Goal: Contribute content: Contribute content

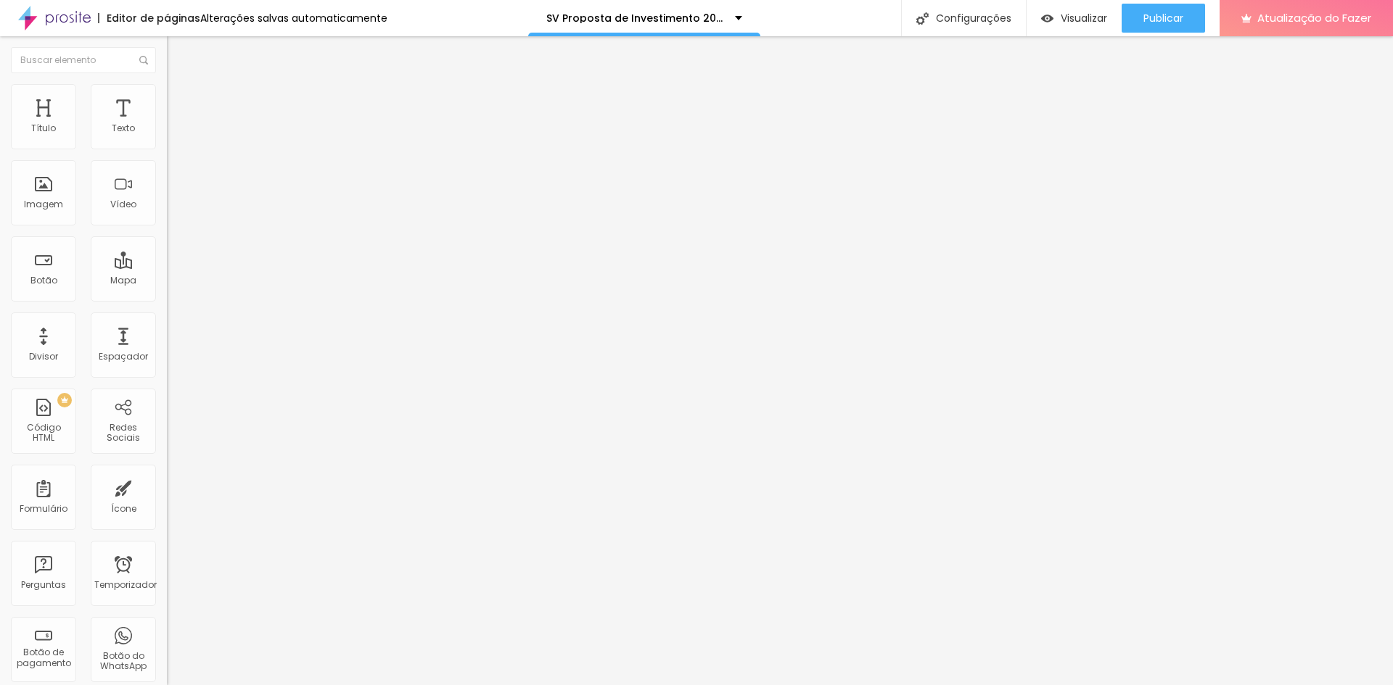
click at [178, 57] on img "button" at bounding box center [184, 53] width 12 height 12
click at [167, 137] on font "Título 2" at bounding box center [191, 128] width 48 height 18
click at [167, 125] on font "Título 1" at bounding box center [191, 114] width 49 height 20
click at [180, 100] on font "Avançado" at bounding box center [204, 94] width 48 height 12
type input "17"
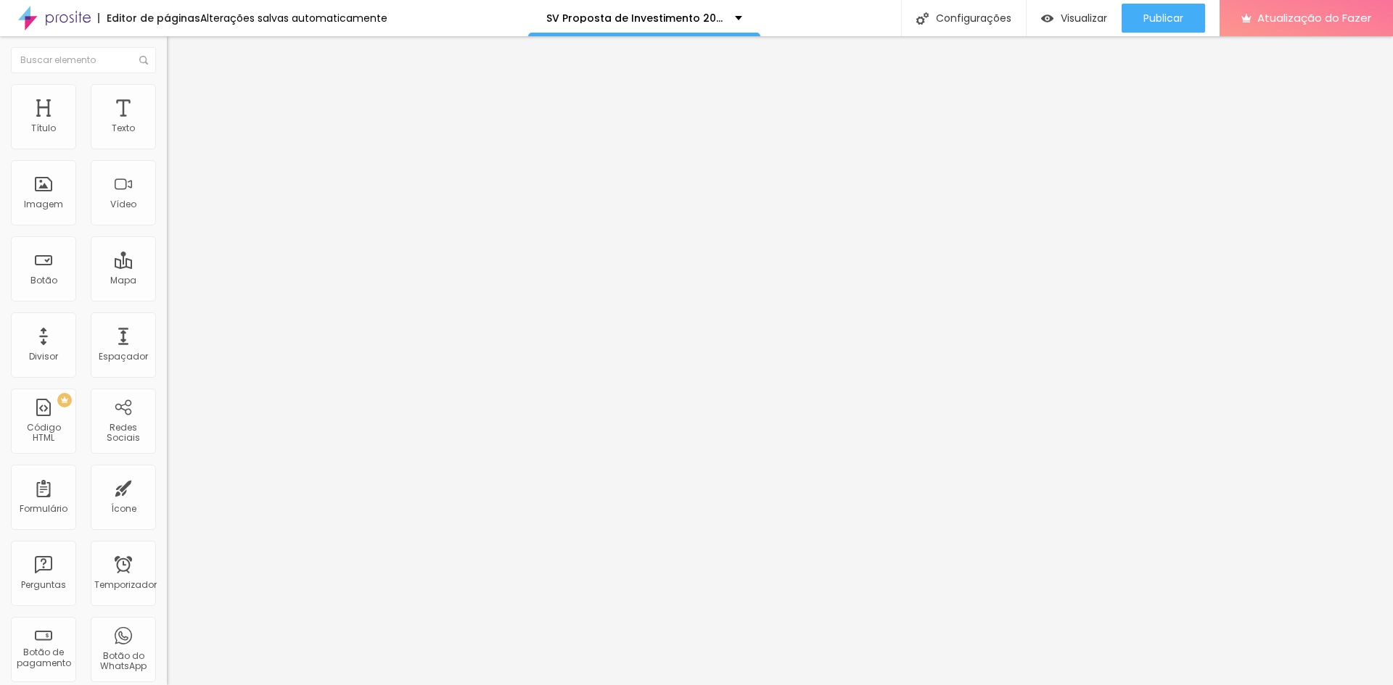
type input "17"
type input "38"
type input "39"
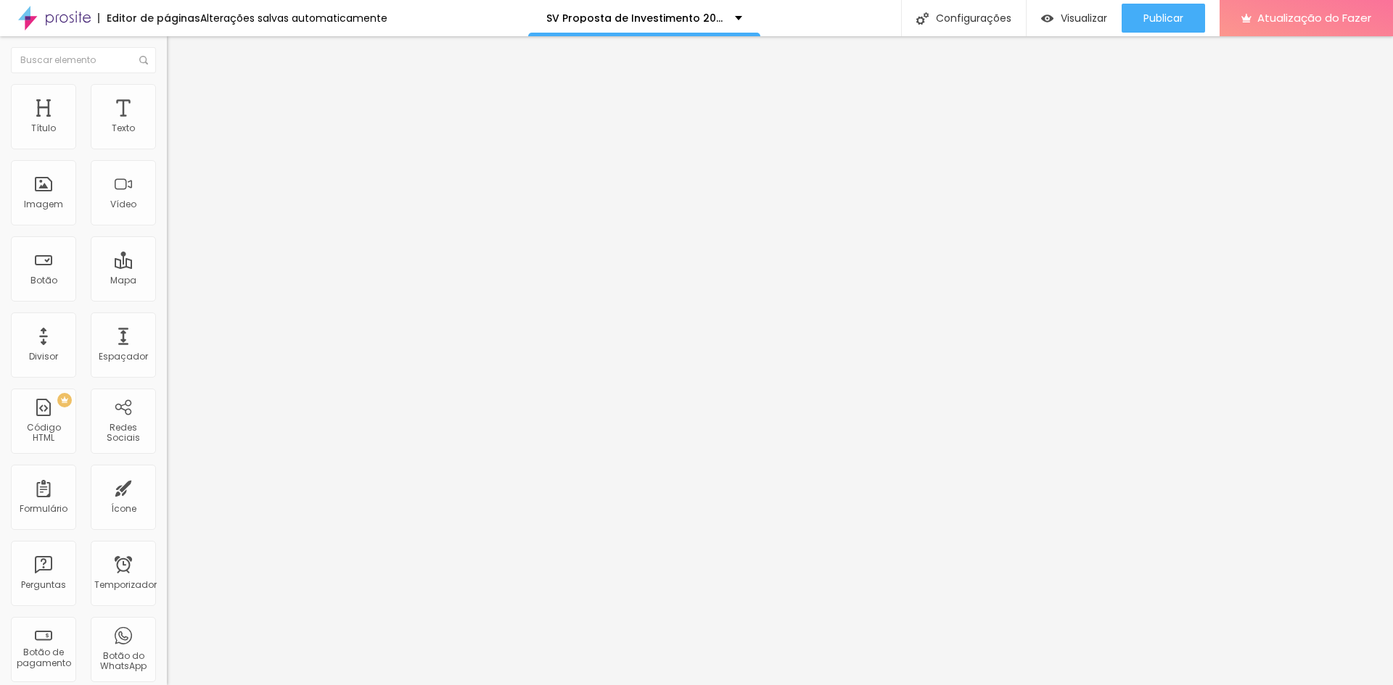
type input "40"
type input "41"
type input "45"
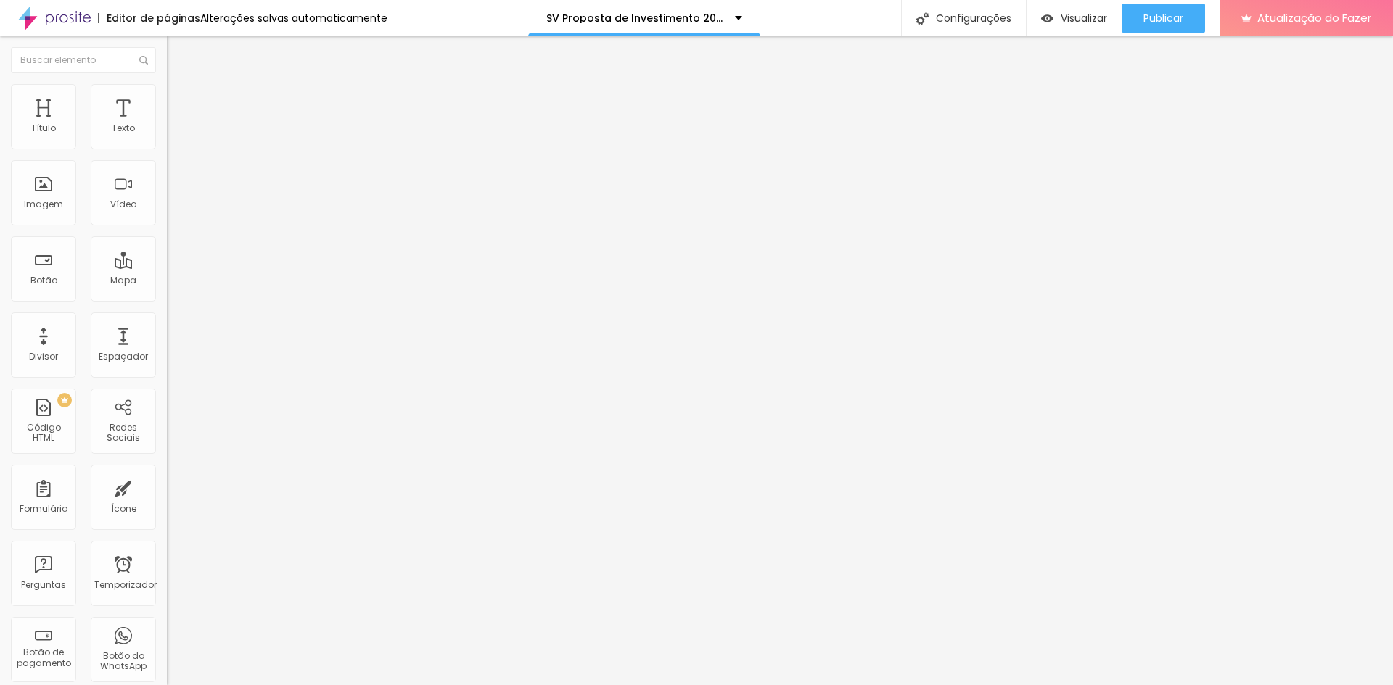
type input "45"
type input "47"
type input "52"
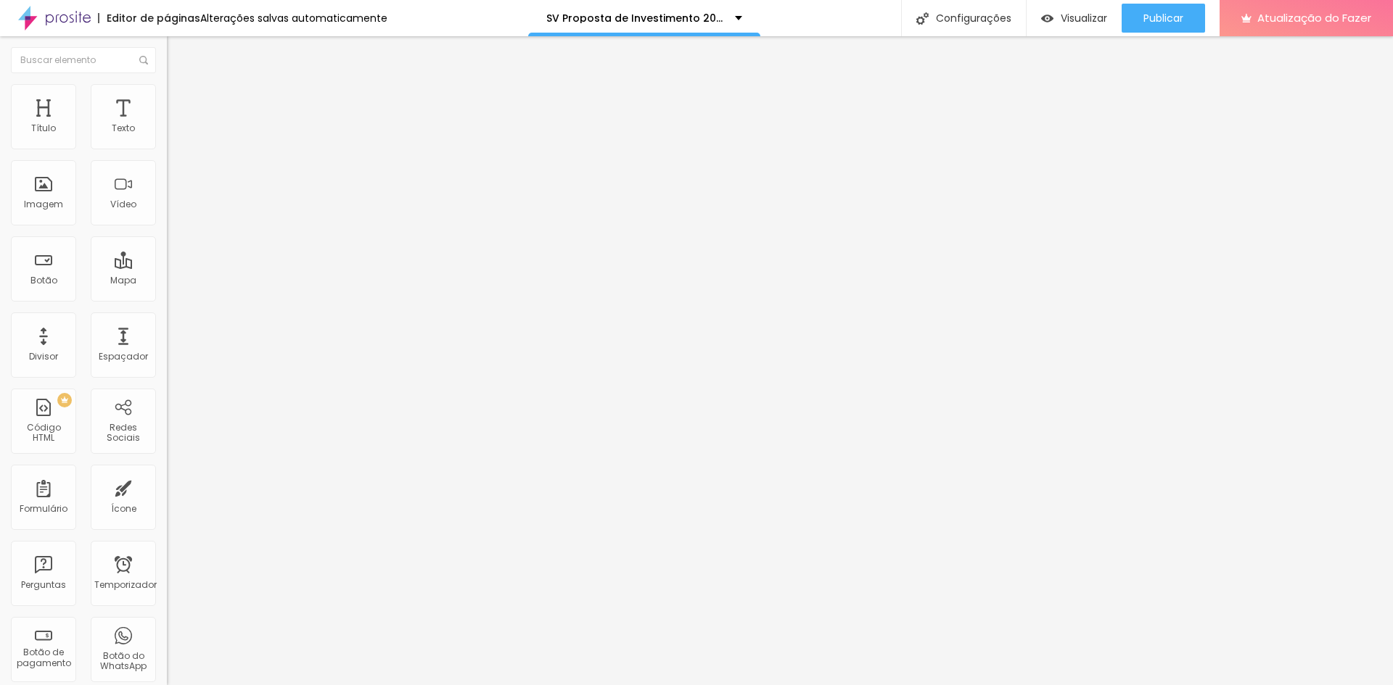
type input "62"
type input "74"
type input "85"
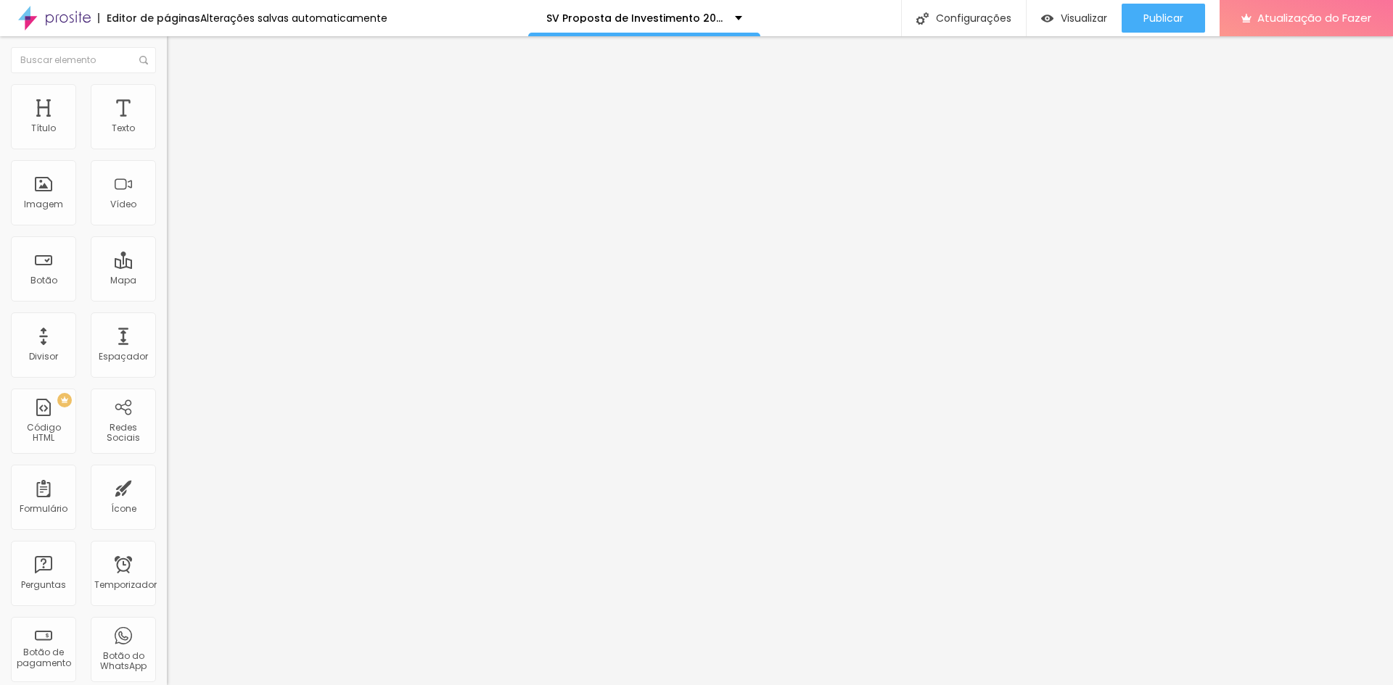
type input "85"
type input "89"
type input "90"
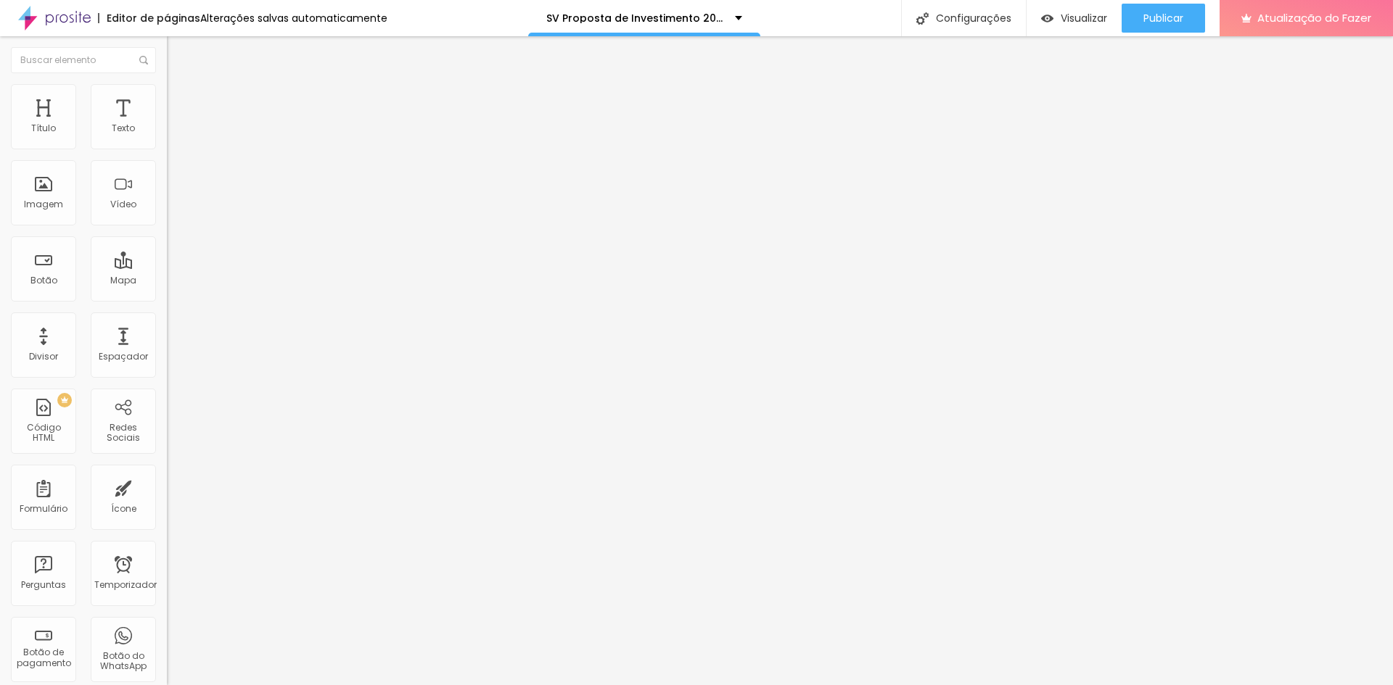
type input "91"
type input "92"
type input "91"
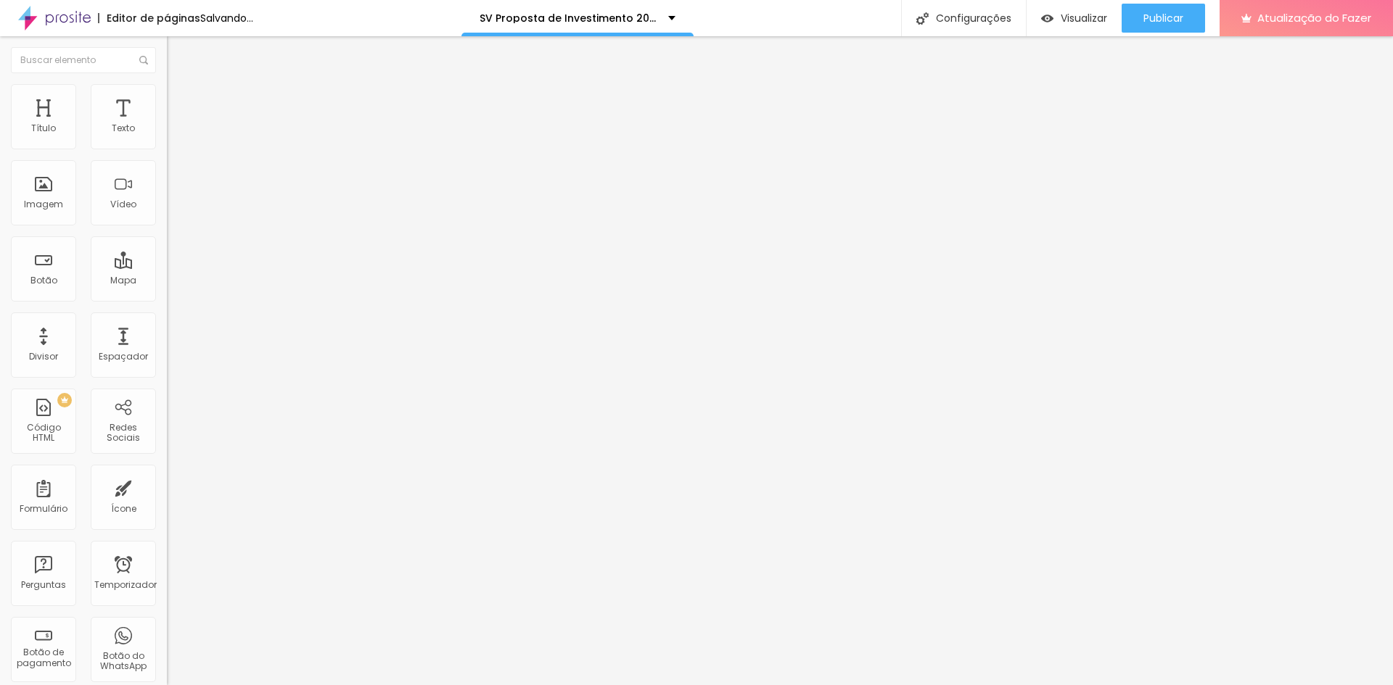
type input "91"
type input "82"
type input "71"
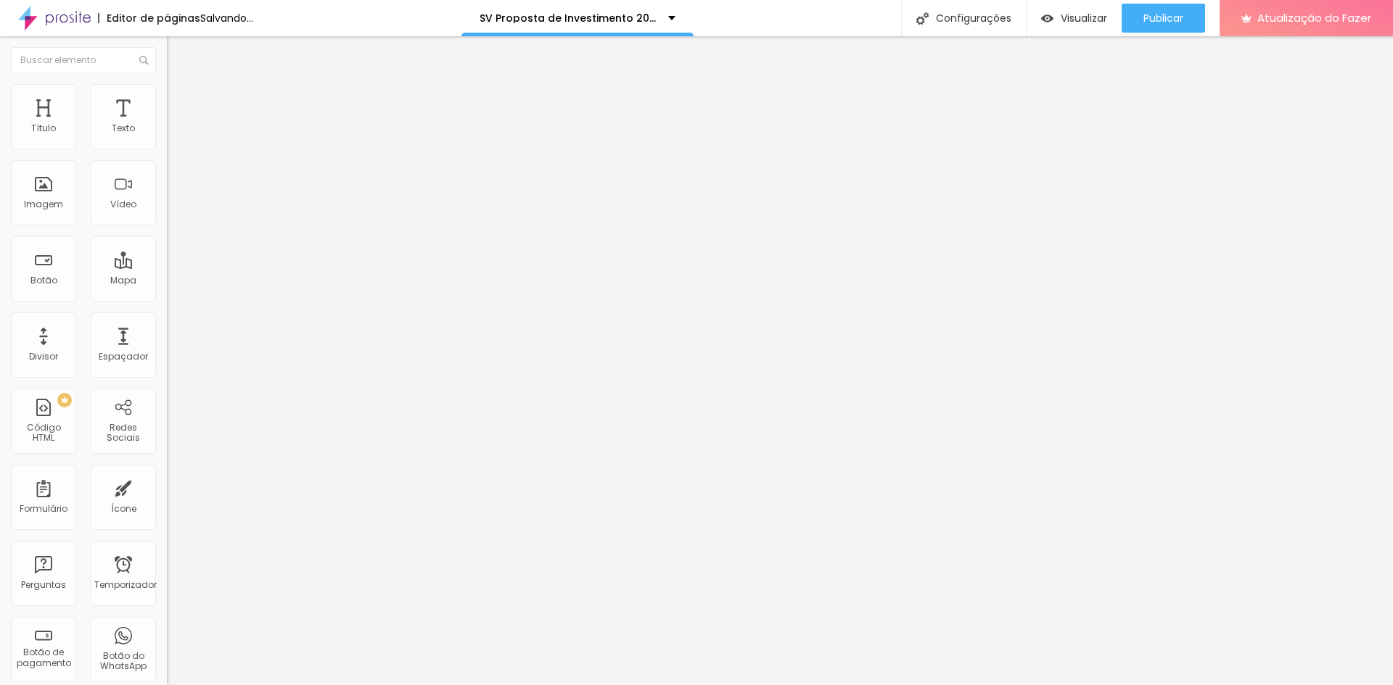
type input "68"
type input "67"
type input "63"
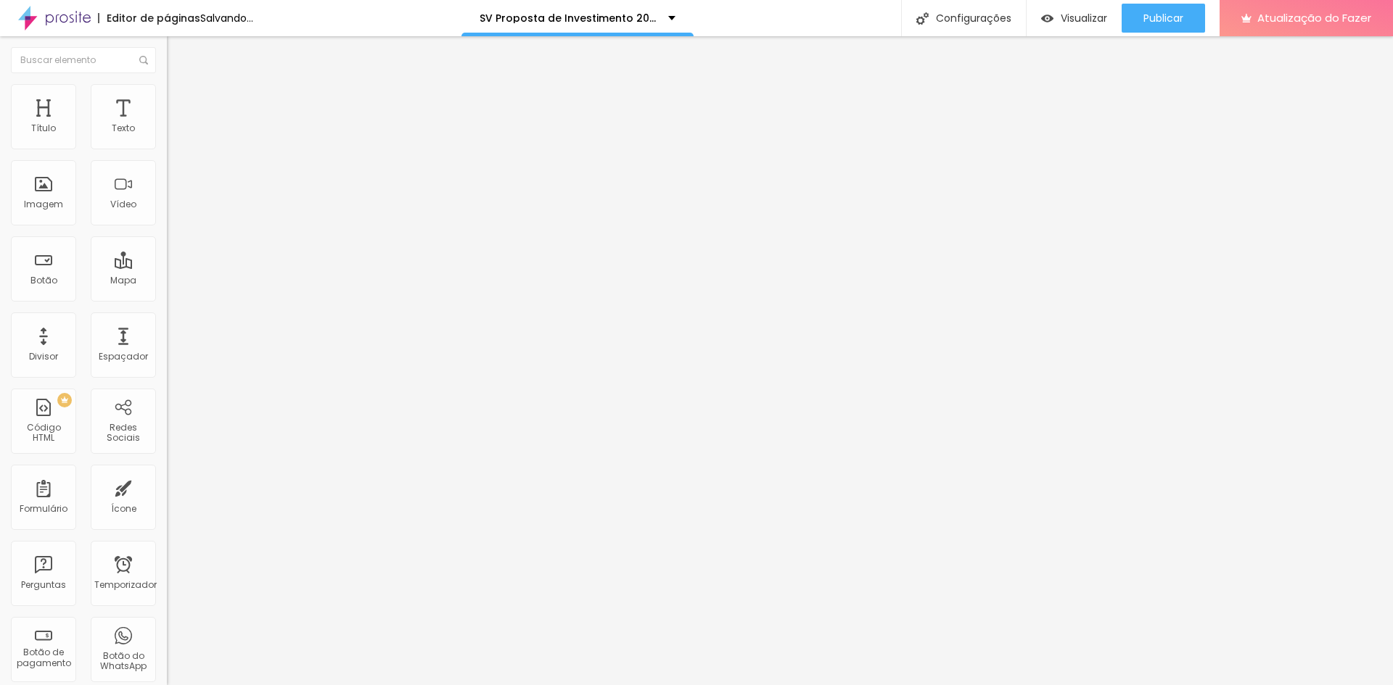
type input "63"
type input "58"
type input "56"
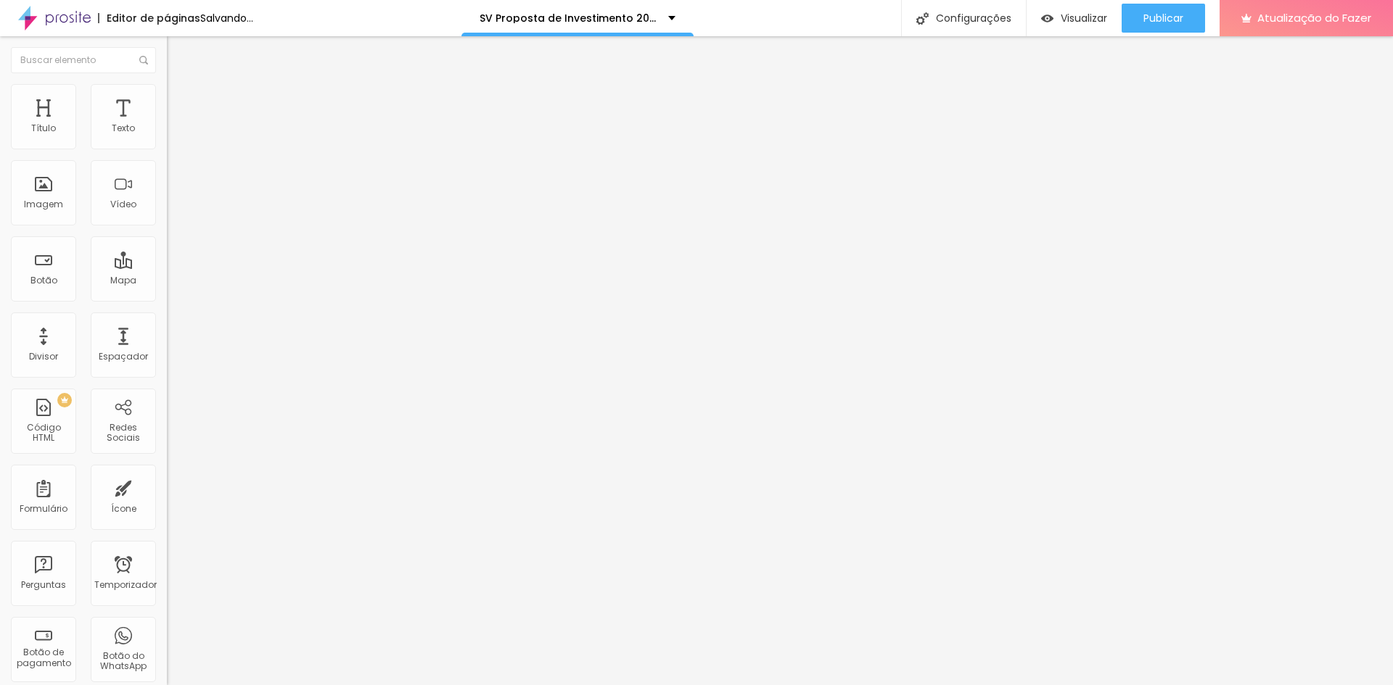
type input "52"
type input "49"
type input "45"
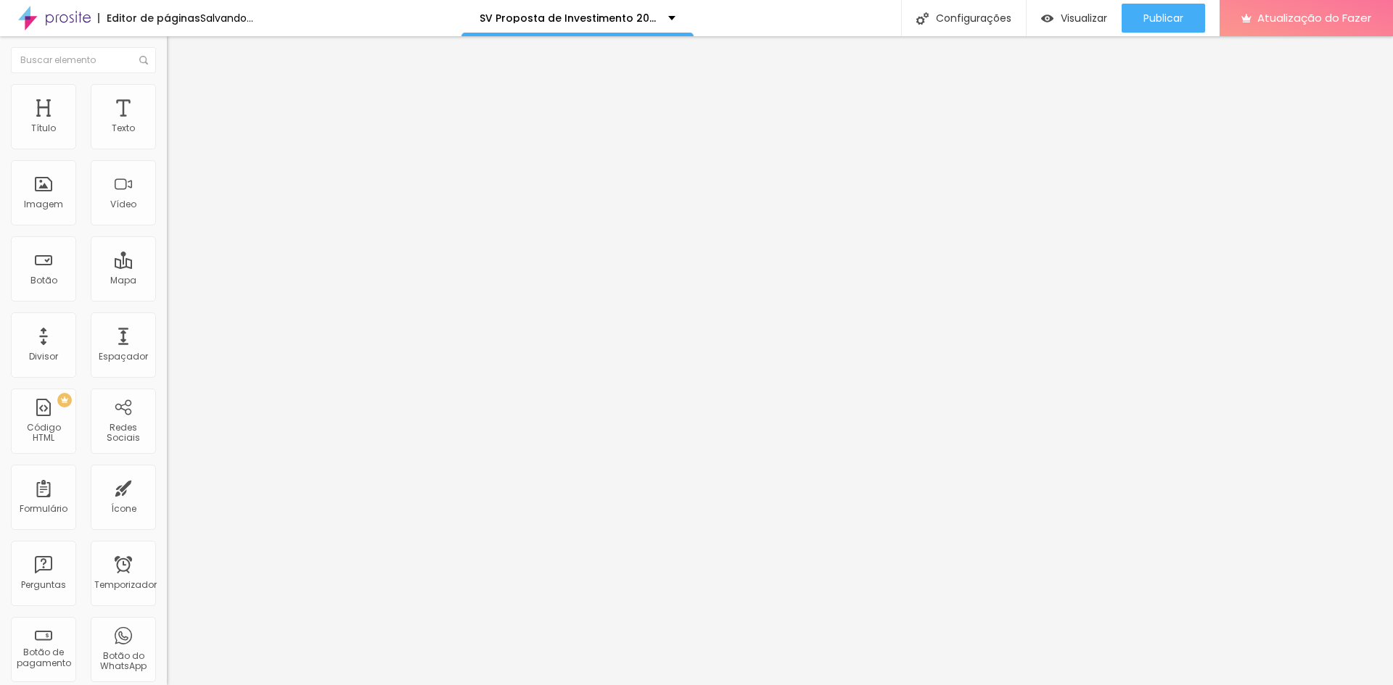
type input "45"
type input "40"
type input "39"
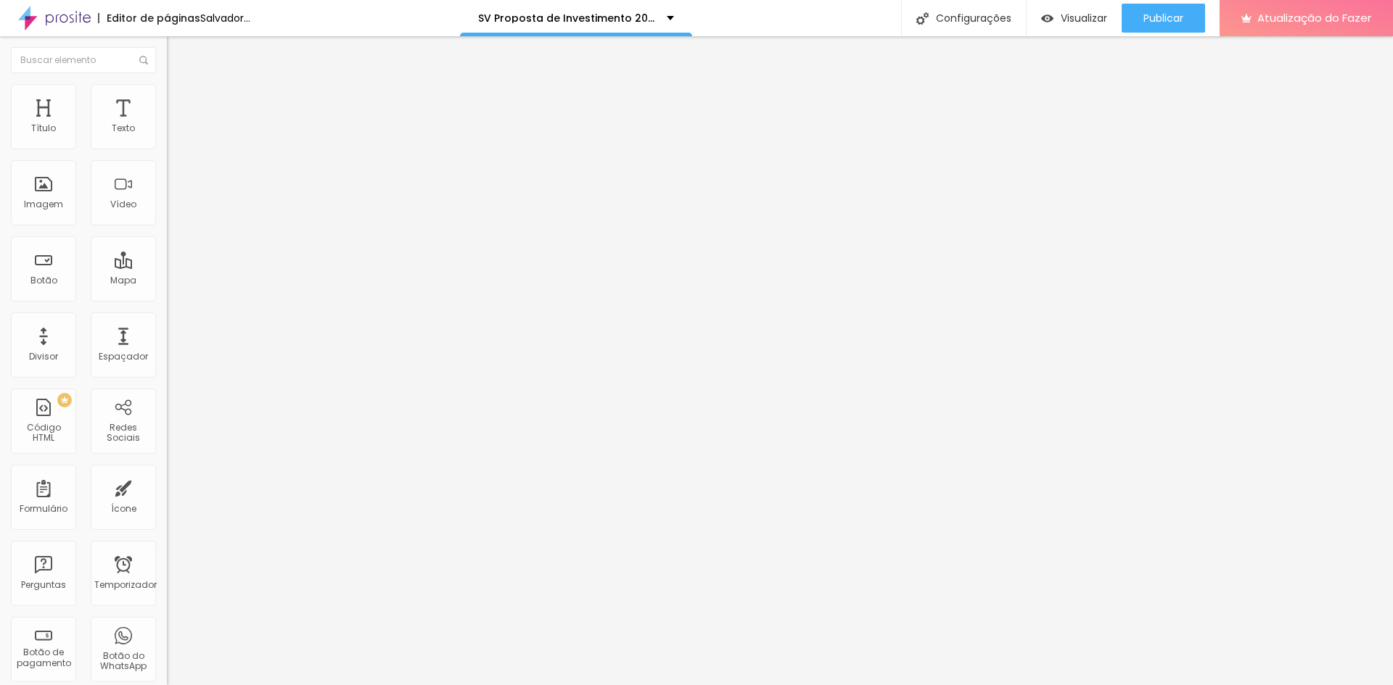
type input "35"
type input "34"
type input "31"
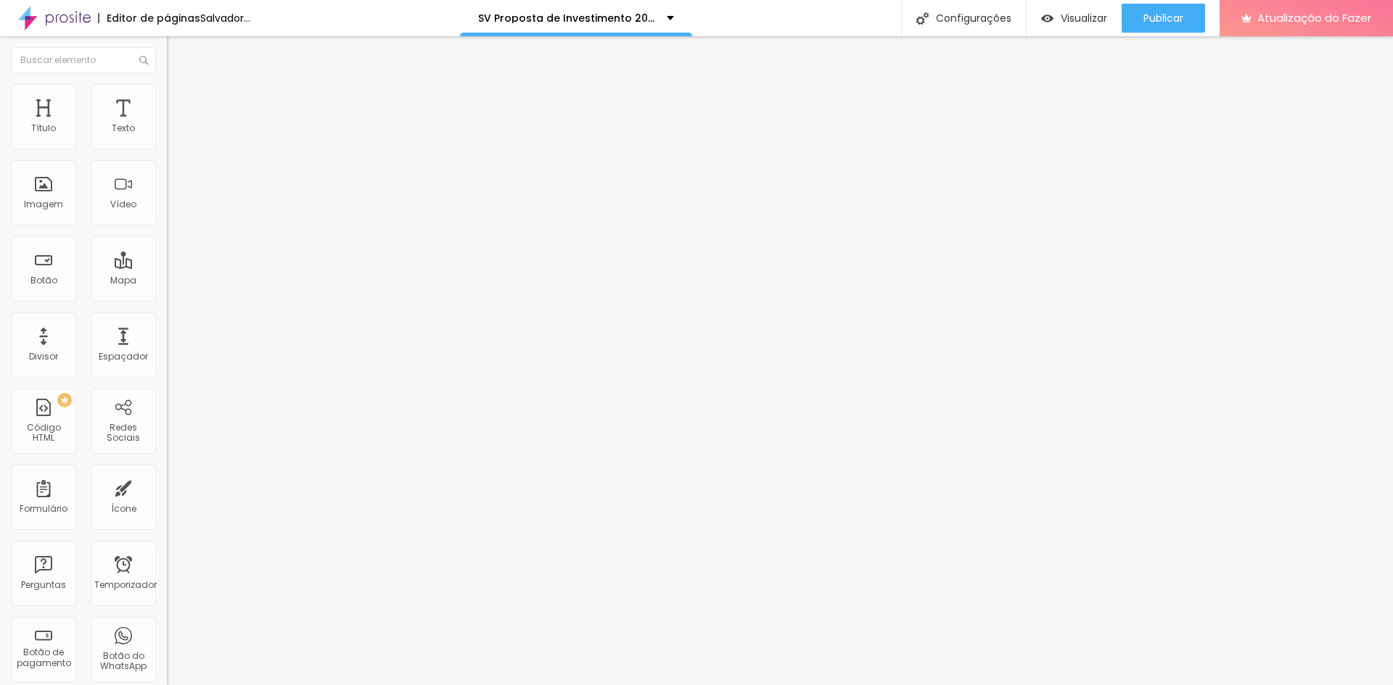
type input "31"
type input "23"
type input "21"
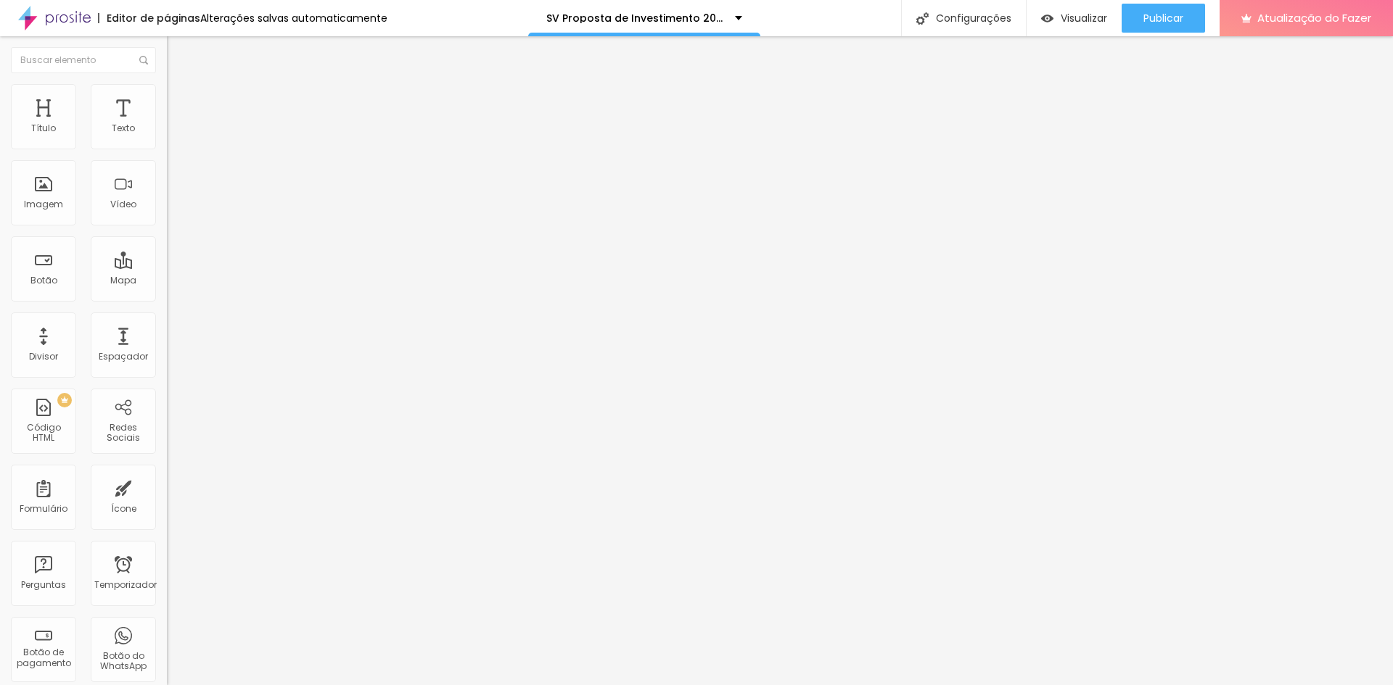
type input "16"
type input "15"
type input "14"
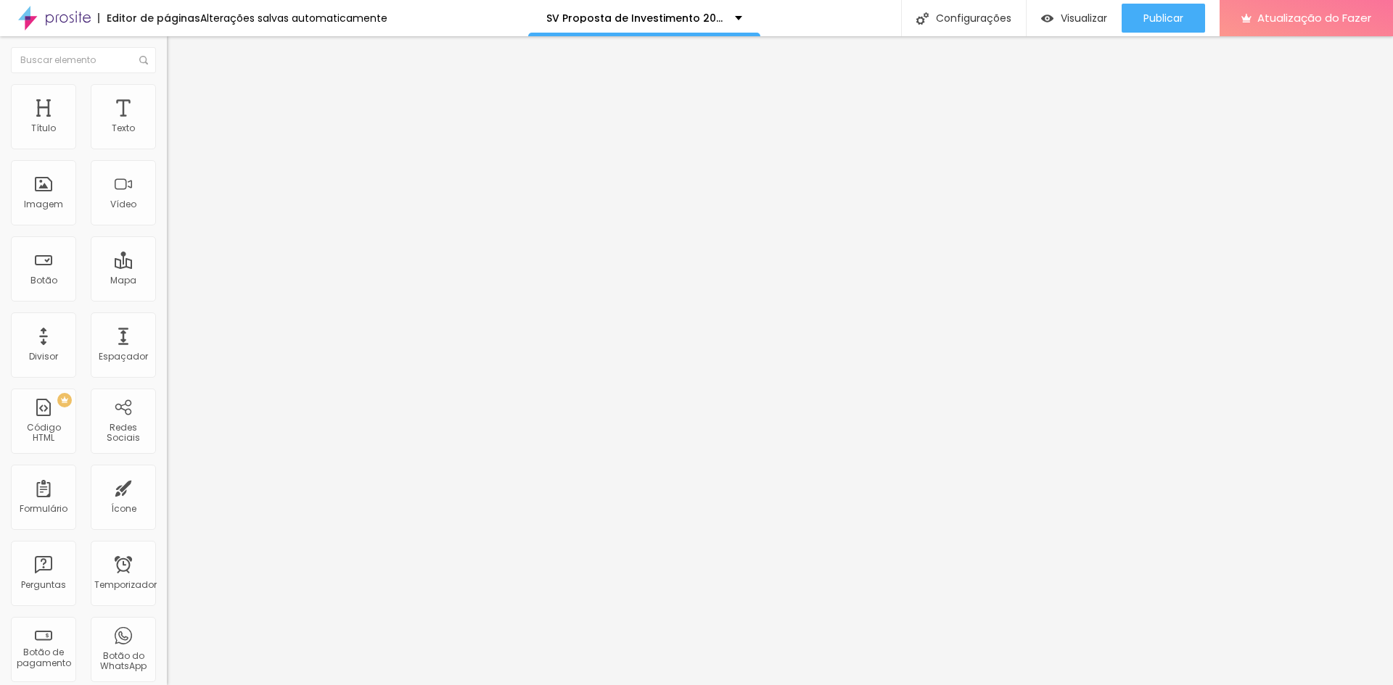
type input "14"
type input "9"
type input "8"
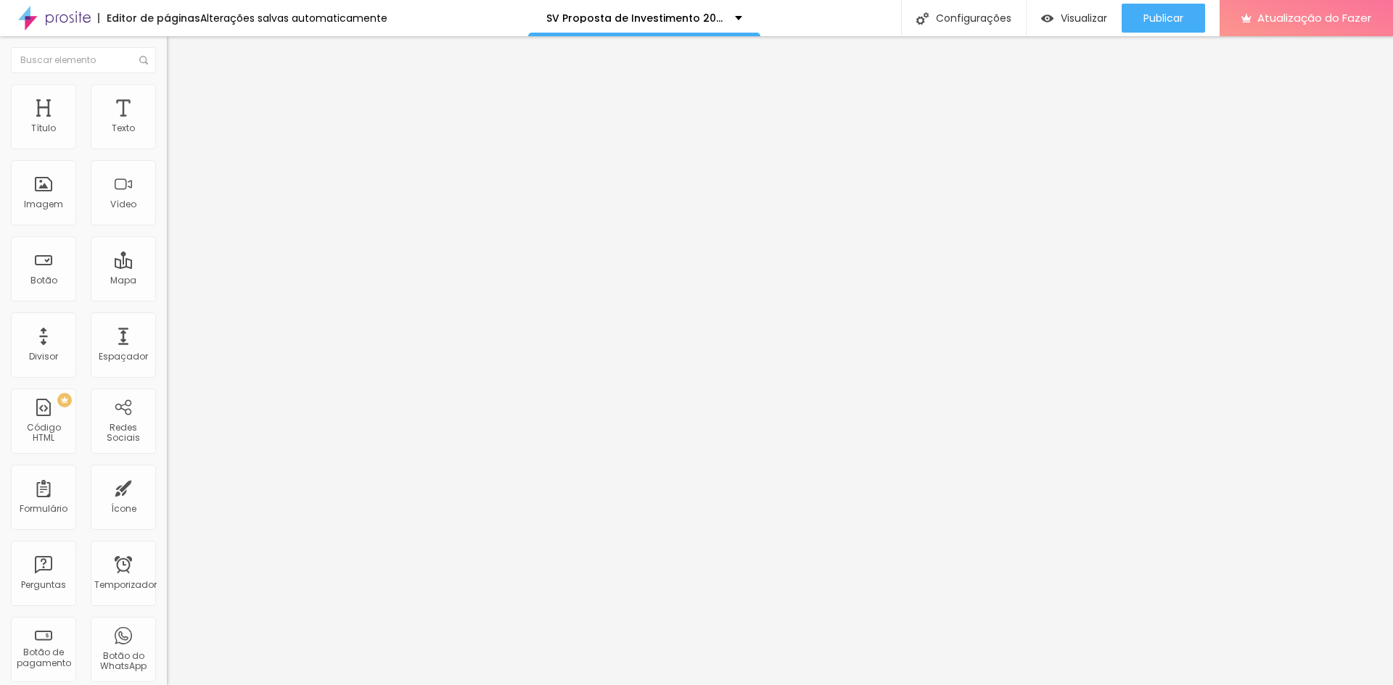
type input "7"
type input "5"
type input "0"
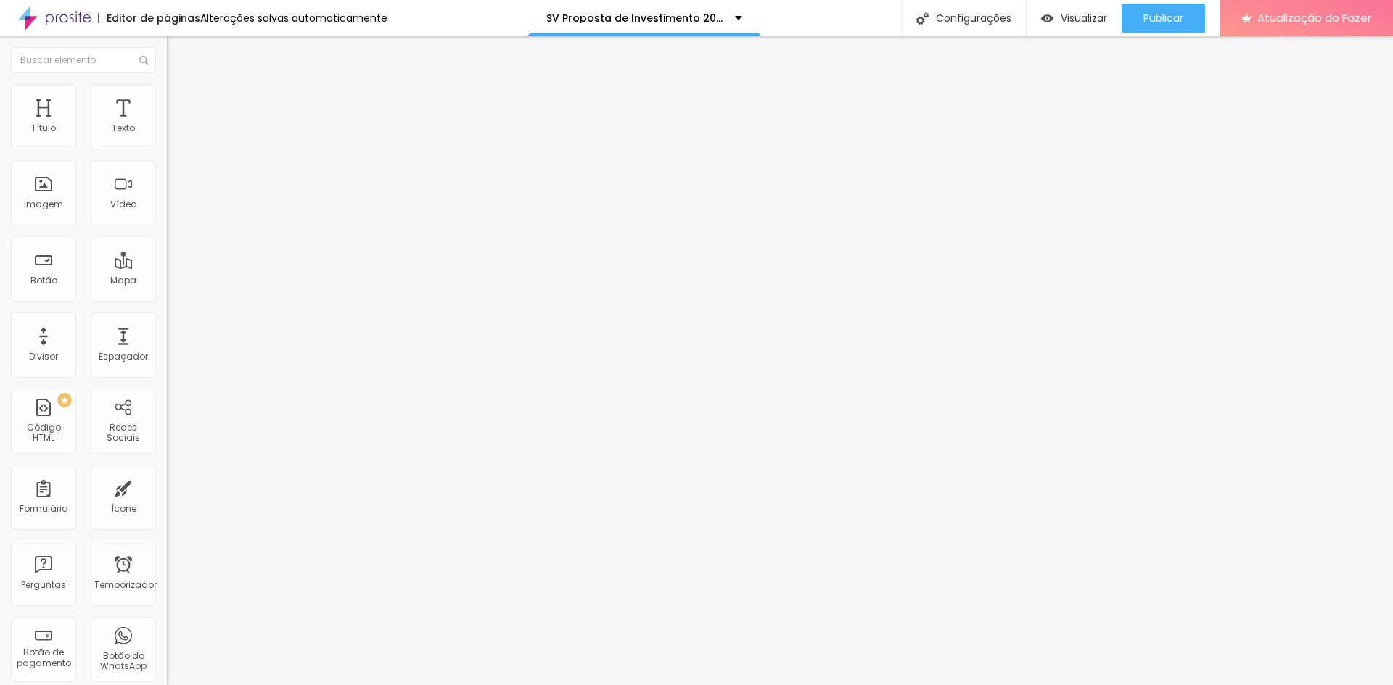
type input "0"
drag, startPoint x: 42, startPoint y: 143, endPoint x: 33, endPoint y: 163, distance: 22.4
type input "0"
click at [167, 267] on input "range" at bounding box center [214, 273] width 94 height 12
click at [167, 84] on li "Estilo" at bounding box center [250, 77] width 167 height 15
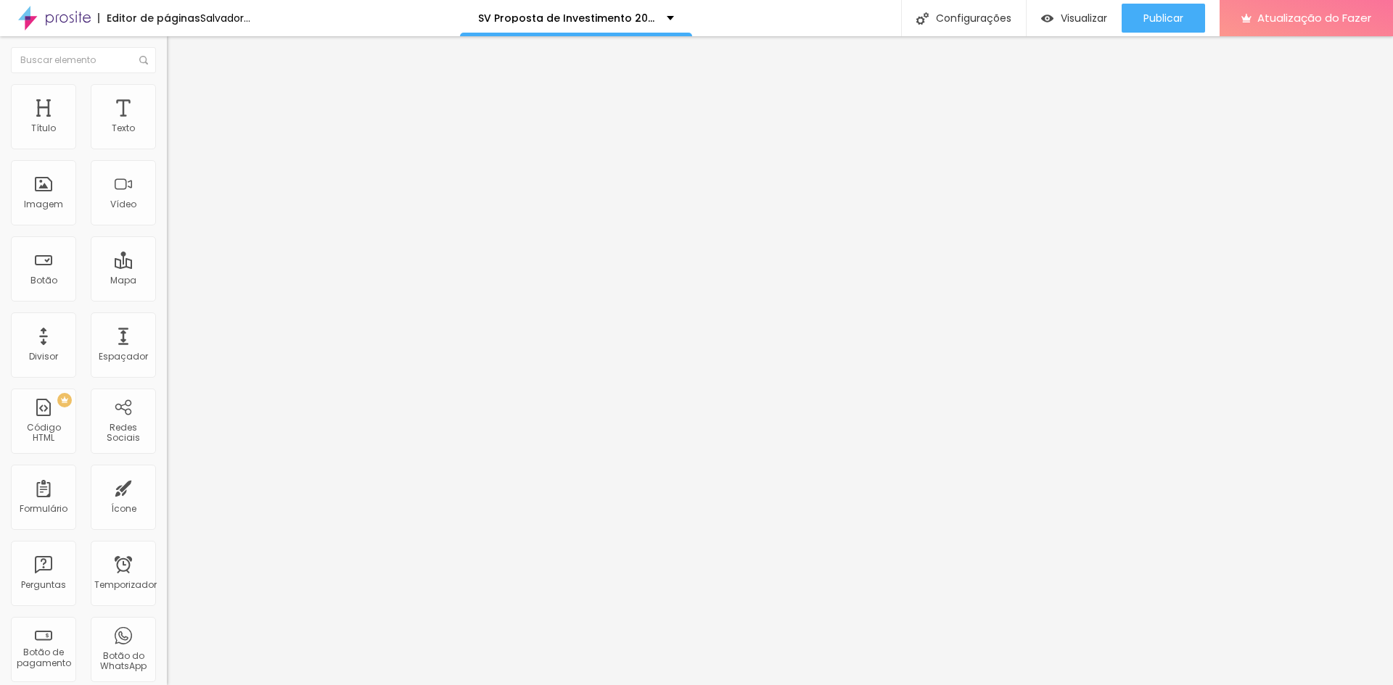
click at [176, 195] on icon "button" at bounding box center [179, 190] width 6 height 10
click at [167, 215] on button "button" at bounding box center [177, 206] width 20 height 15
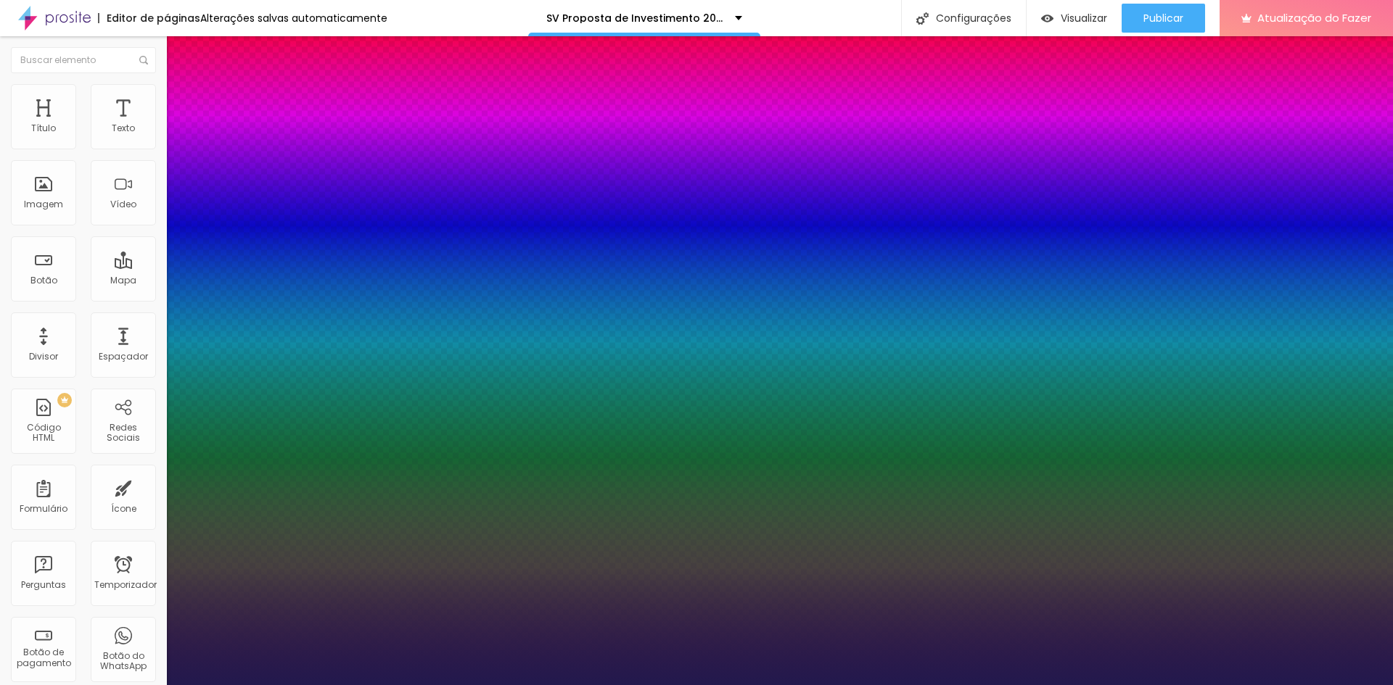
type input "1"
select select "Halant-Bold"
type input "1"
click at [368, 685] on div at bounding box center [696, 685] width 1393 height 0
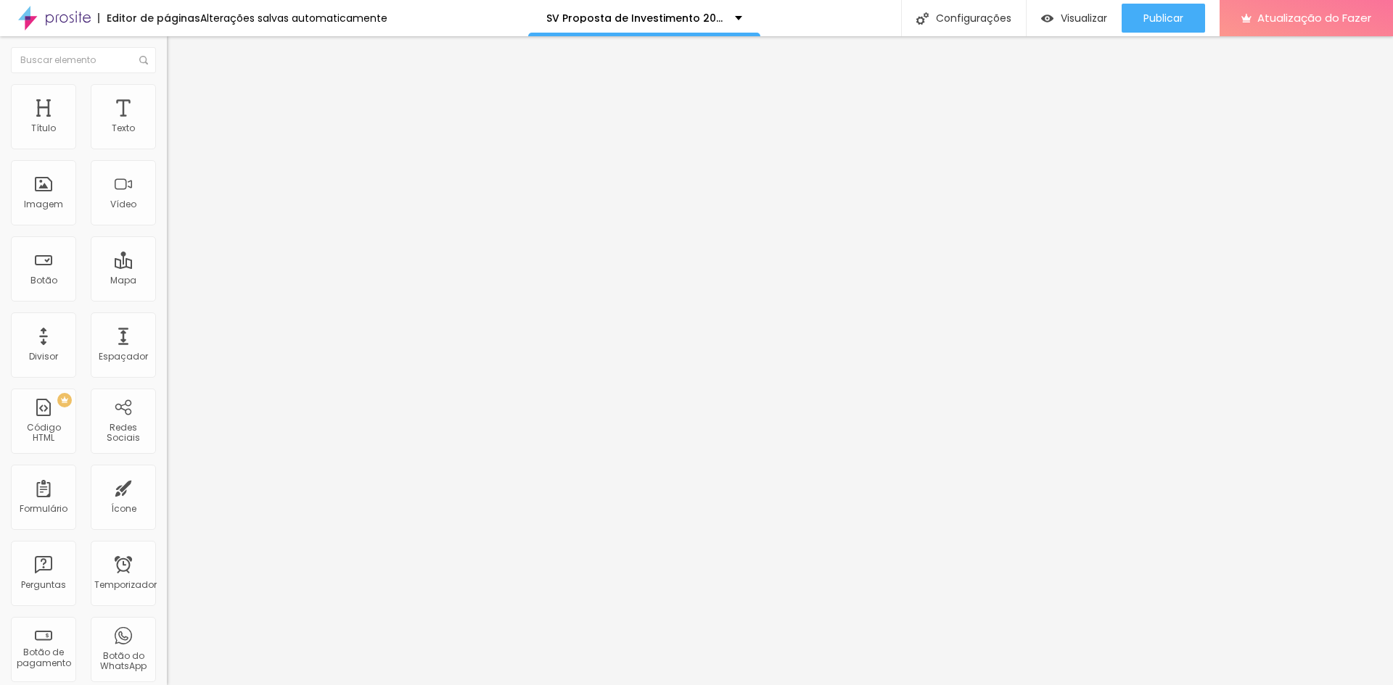
click at [173, 195] on icon "button" at bounding box center [178, 190] width 10 height 10
click at [167, 215] on button "button" at bounding box center [177, 206] width 20 height 15
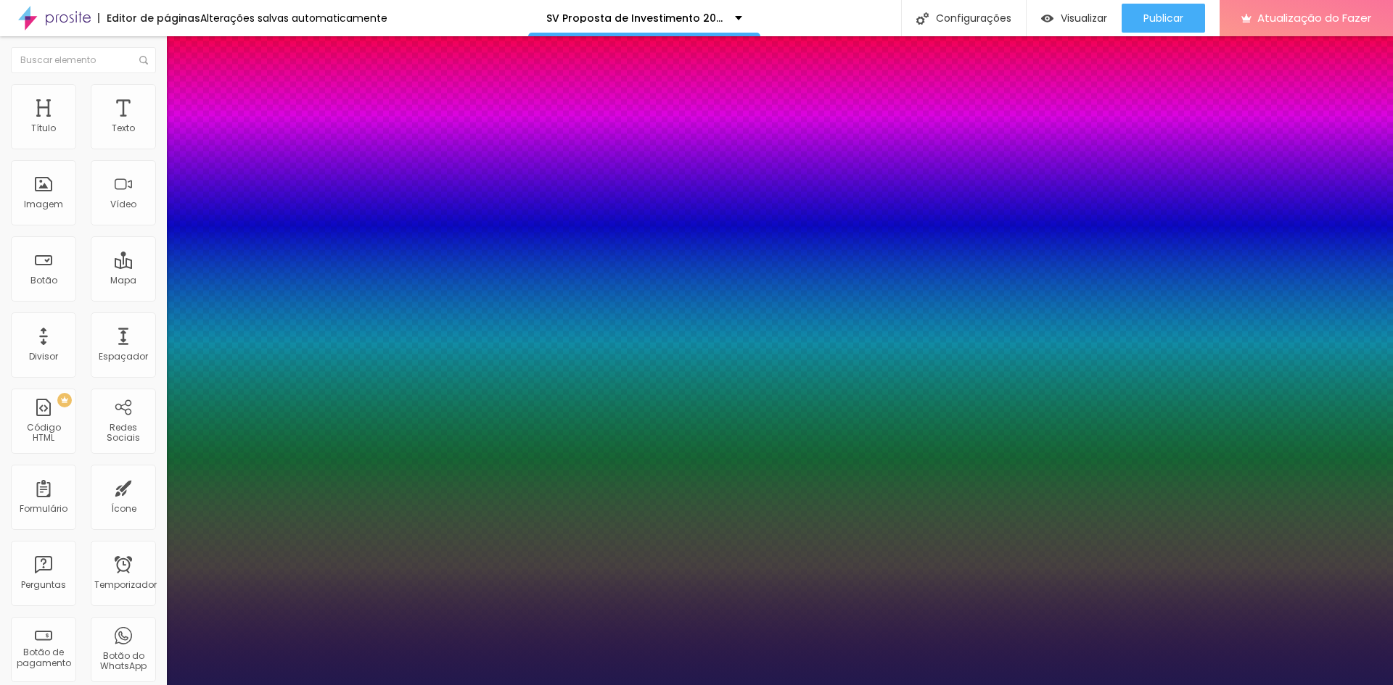
type input "1"
type input "36"
type input "1"
type input "44"
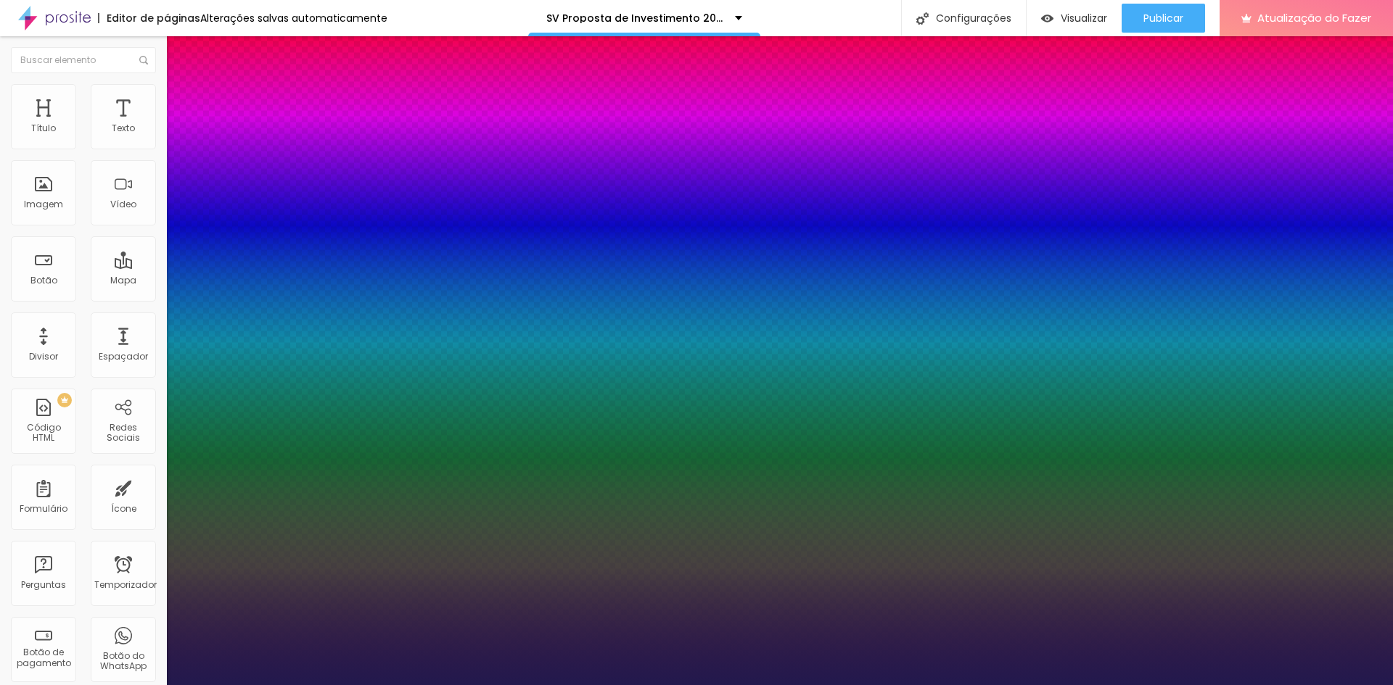
type input "44"
type input "1"
type input "55"
type input "1"
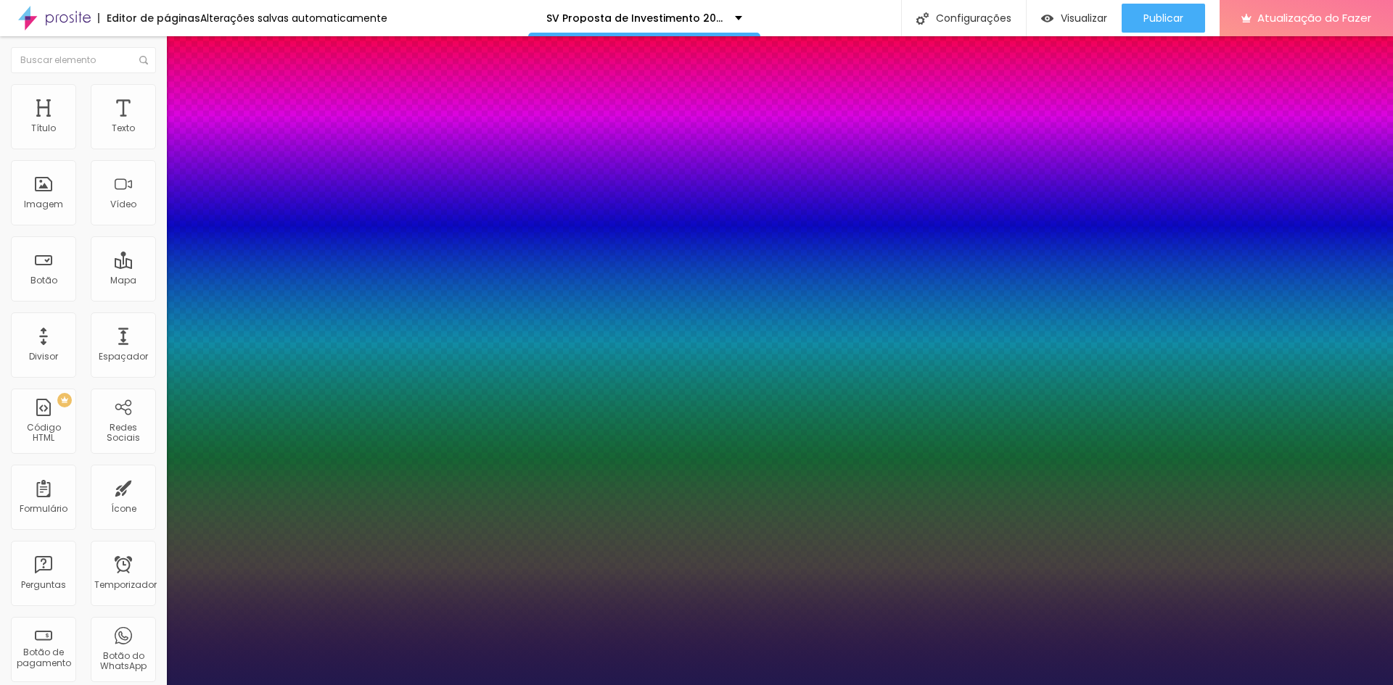
type input "59"
type input "1"
type input "60"
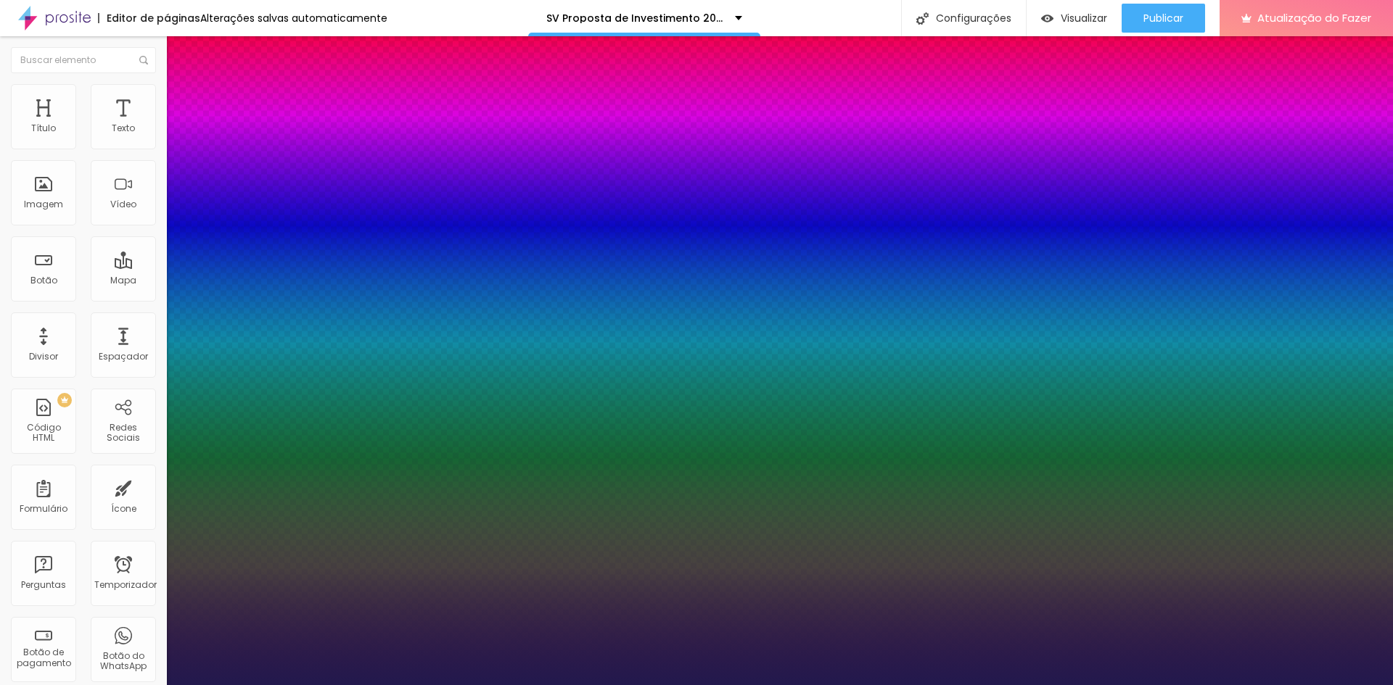
type input "1"
type input "59"
type input "1"
type input "58"
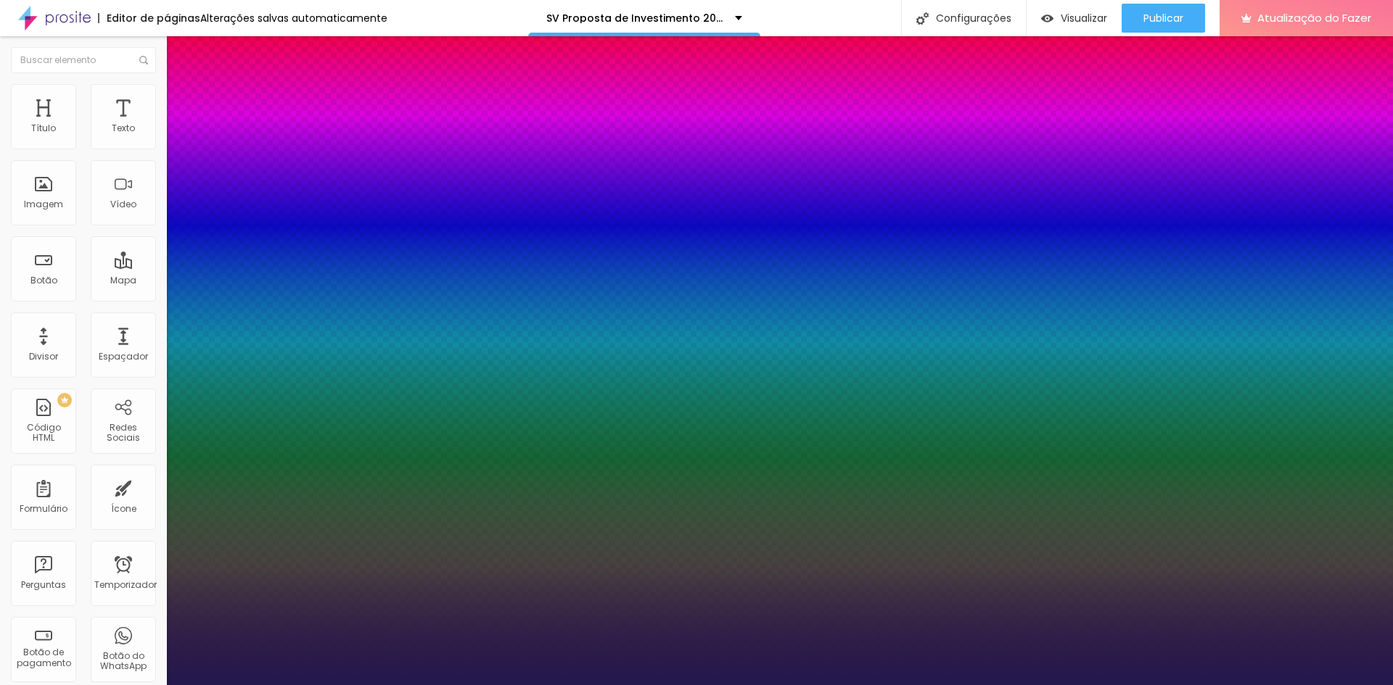
type input "58"
type input "1"
type input "57"
type input "1"
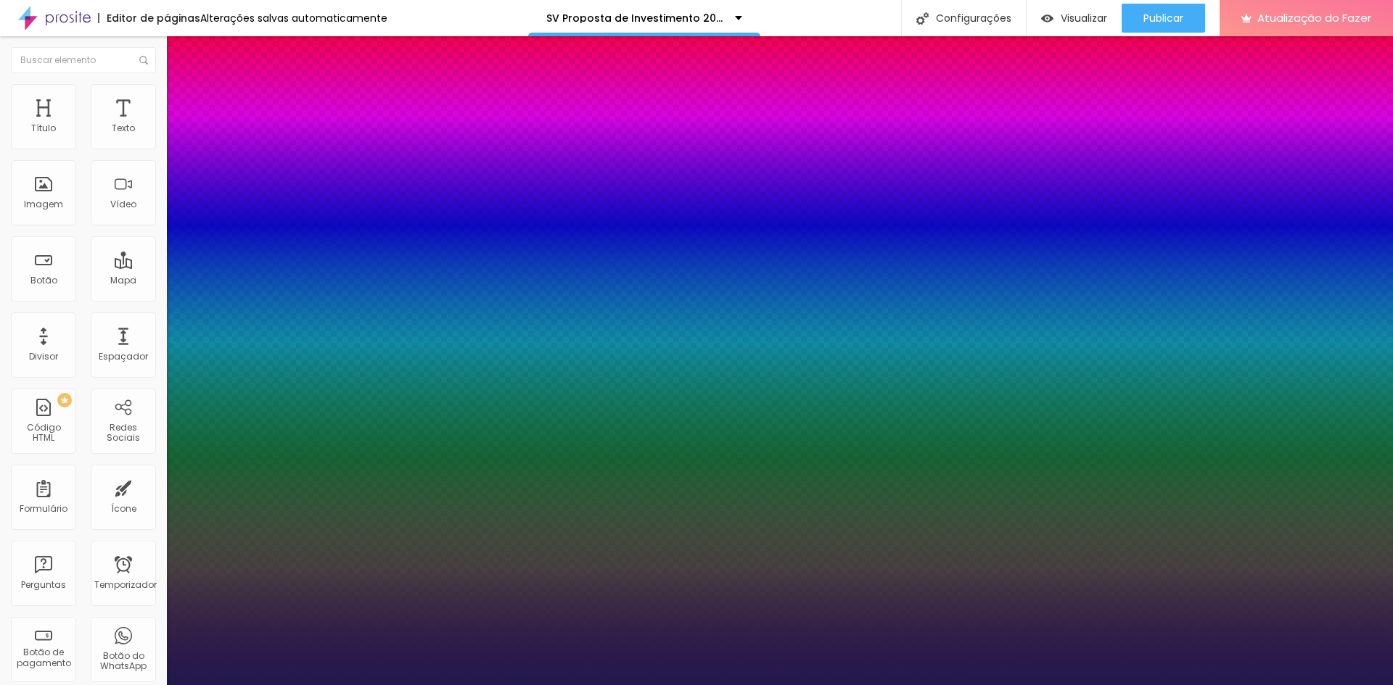
type input "55"
type input "1"
type input "54"
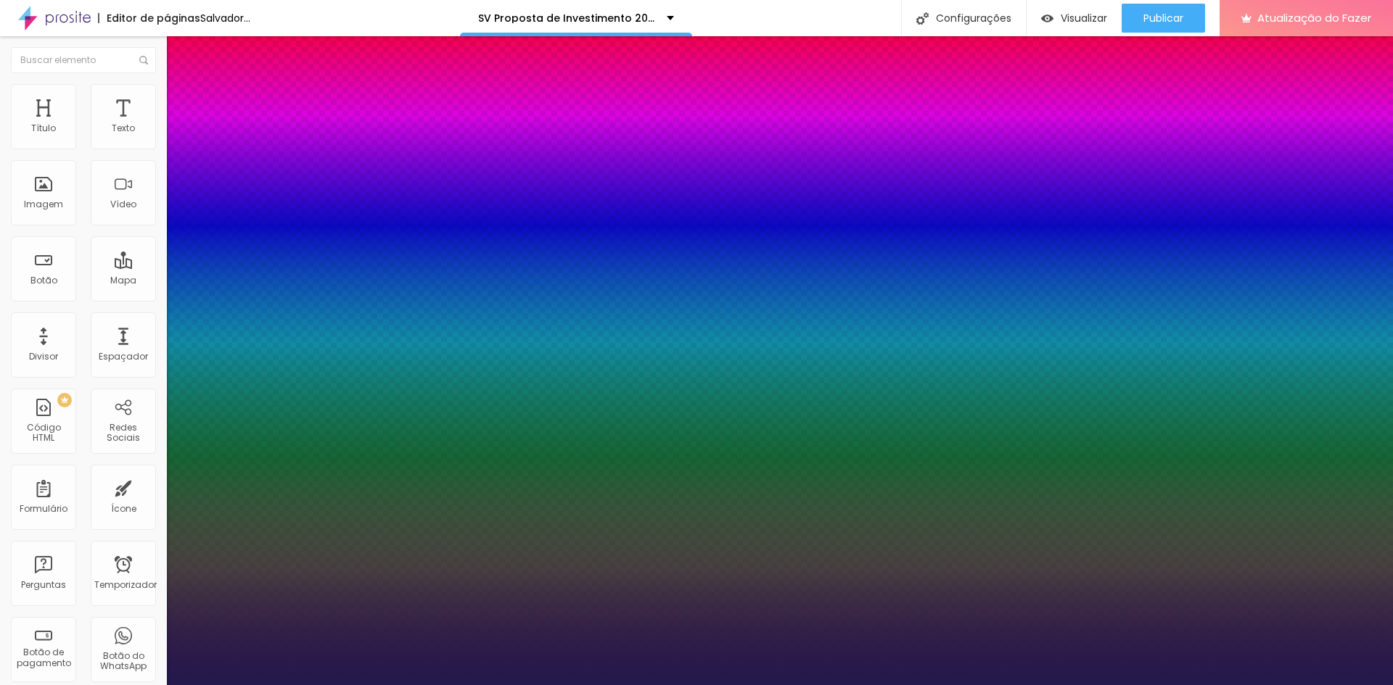
type input "1"
type input "51"
type input "1"
type input "50"
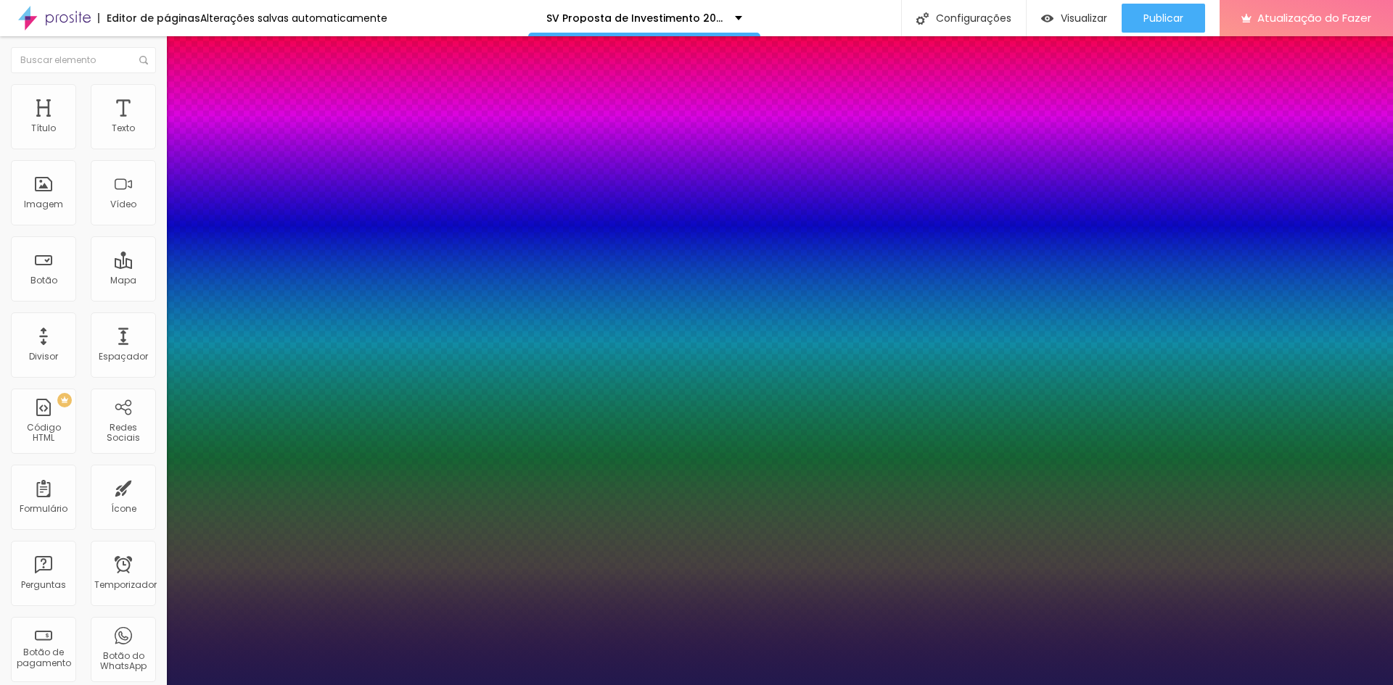
type input "50"
type input "1"
type input "48"
type input "1"
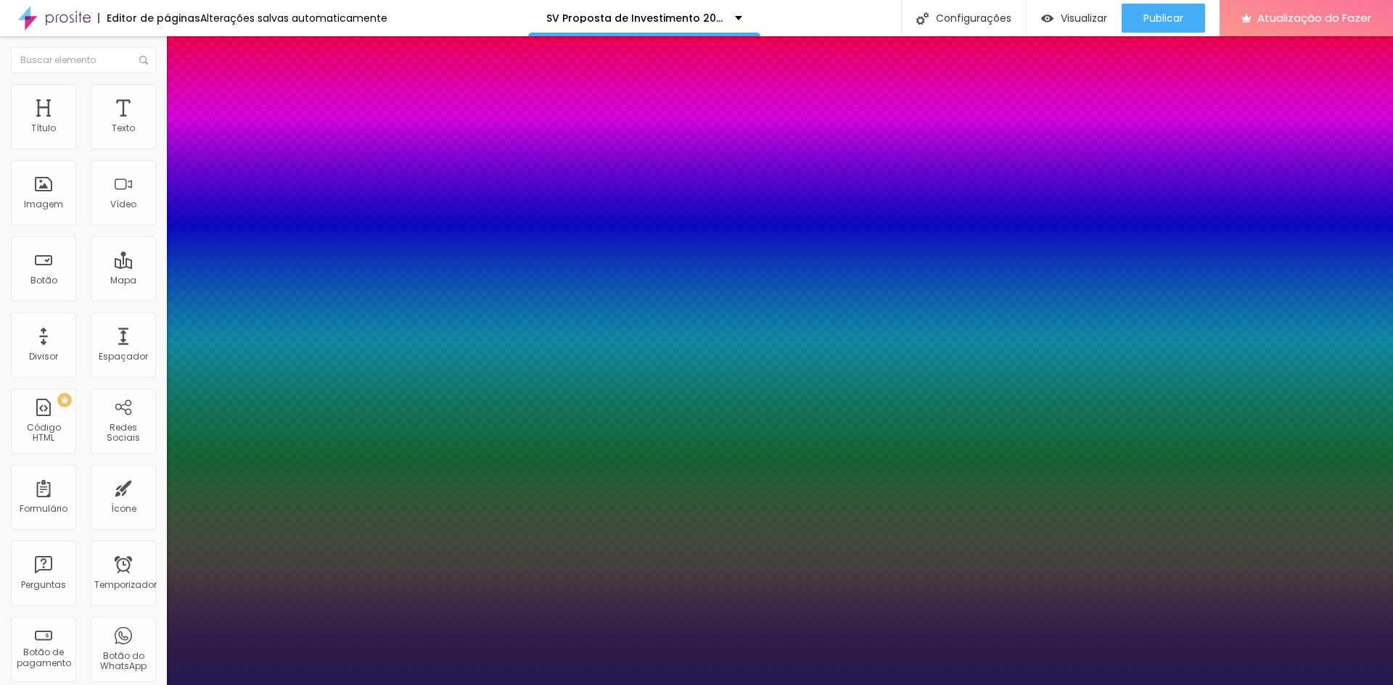
type input "47"
type input "1"
type input "45"
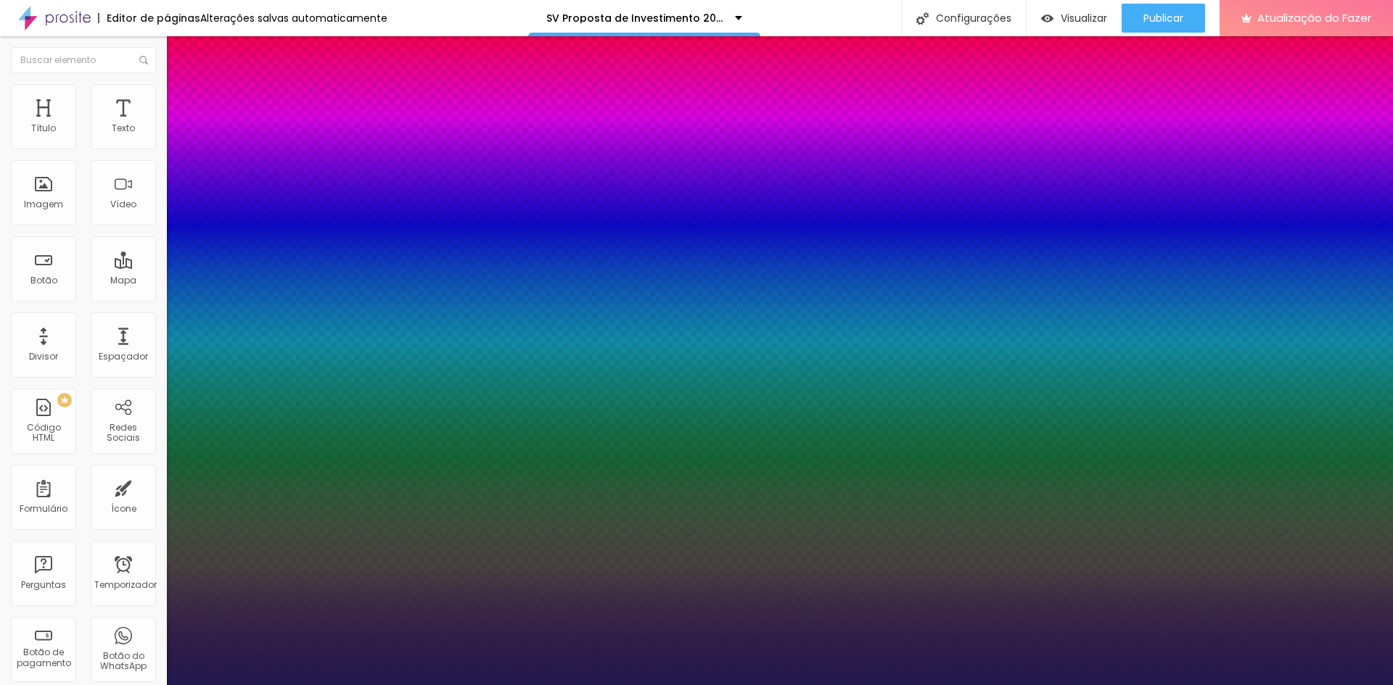
type input "1"
drag, startPoint x: 196, startPoint y: 413, endPoint x: 228, endPoint y: 417, distance: 32.9
type input "45"
type input "1"
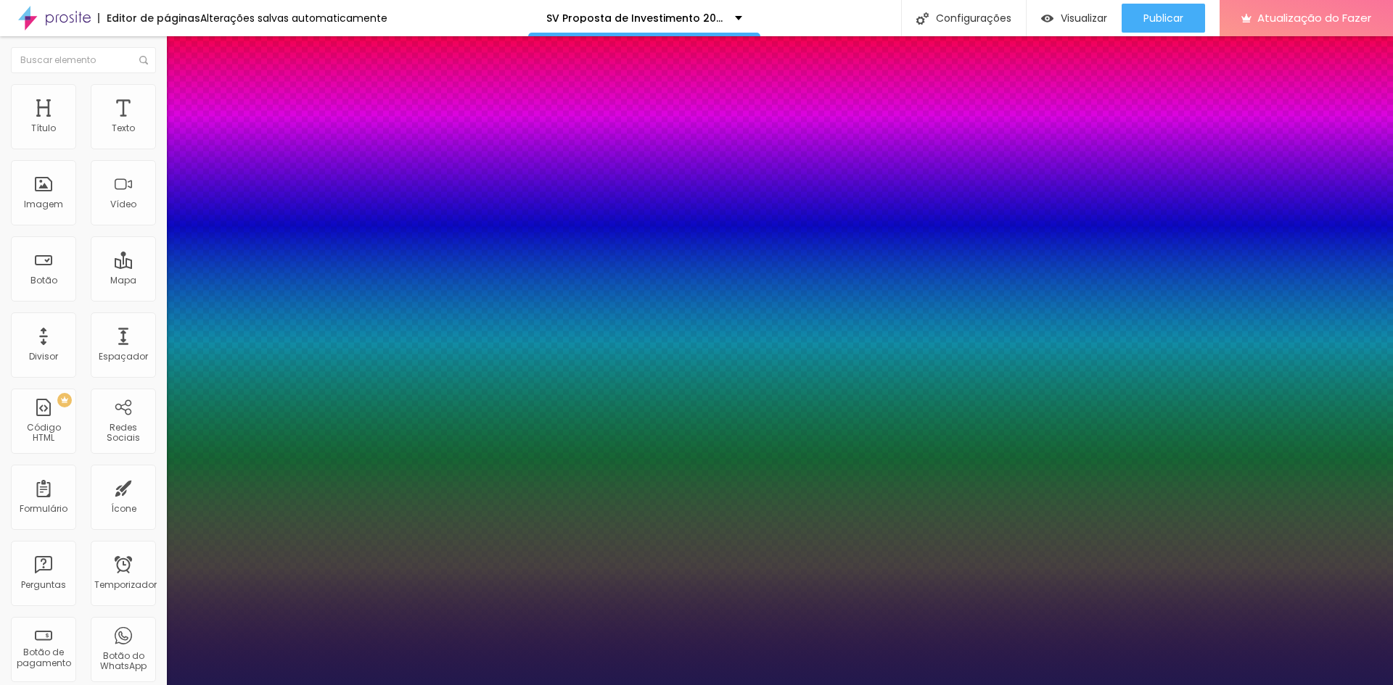
click at [500, 685] on div at bounding box center [696, 685] width 1393 height 0
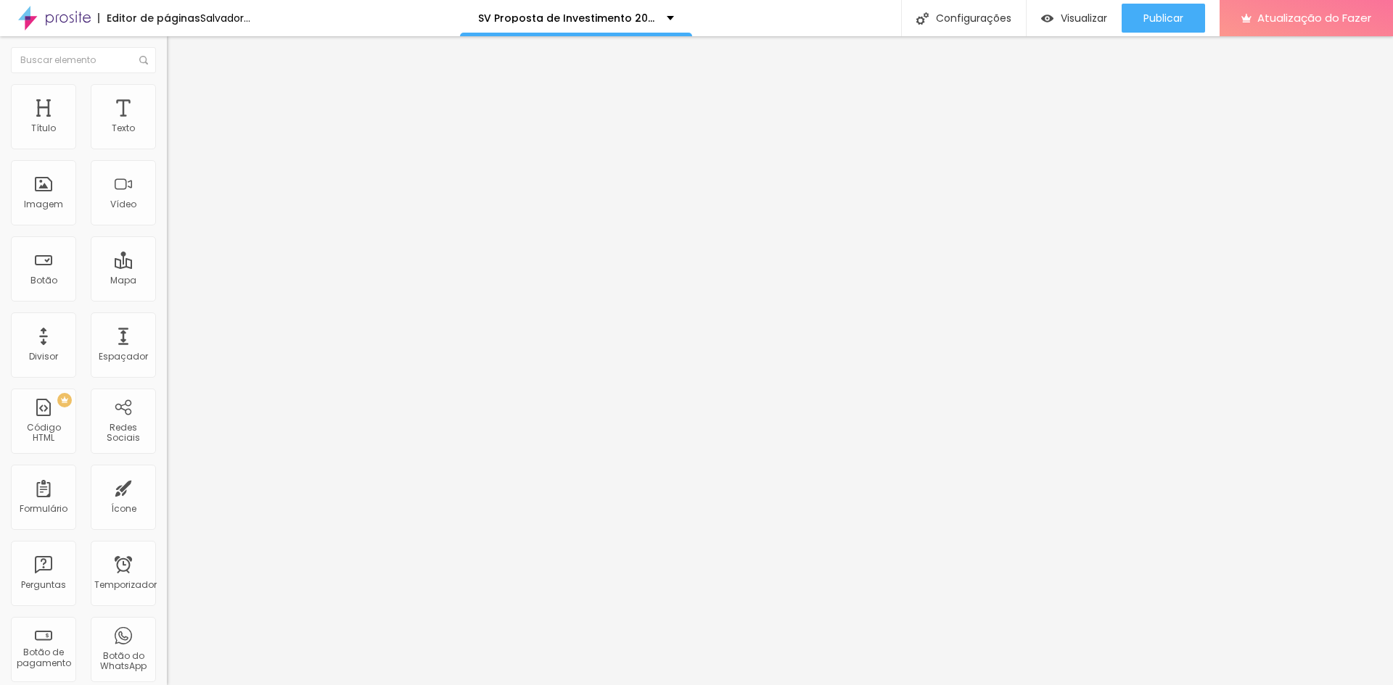
click at [173, 210] on icon "button" at bounding box center [177, 206] width 9 height 9
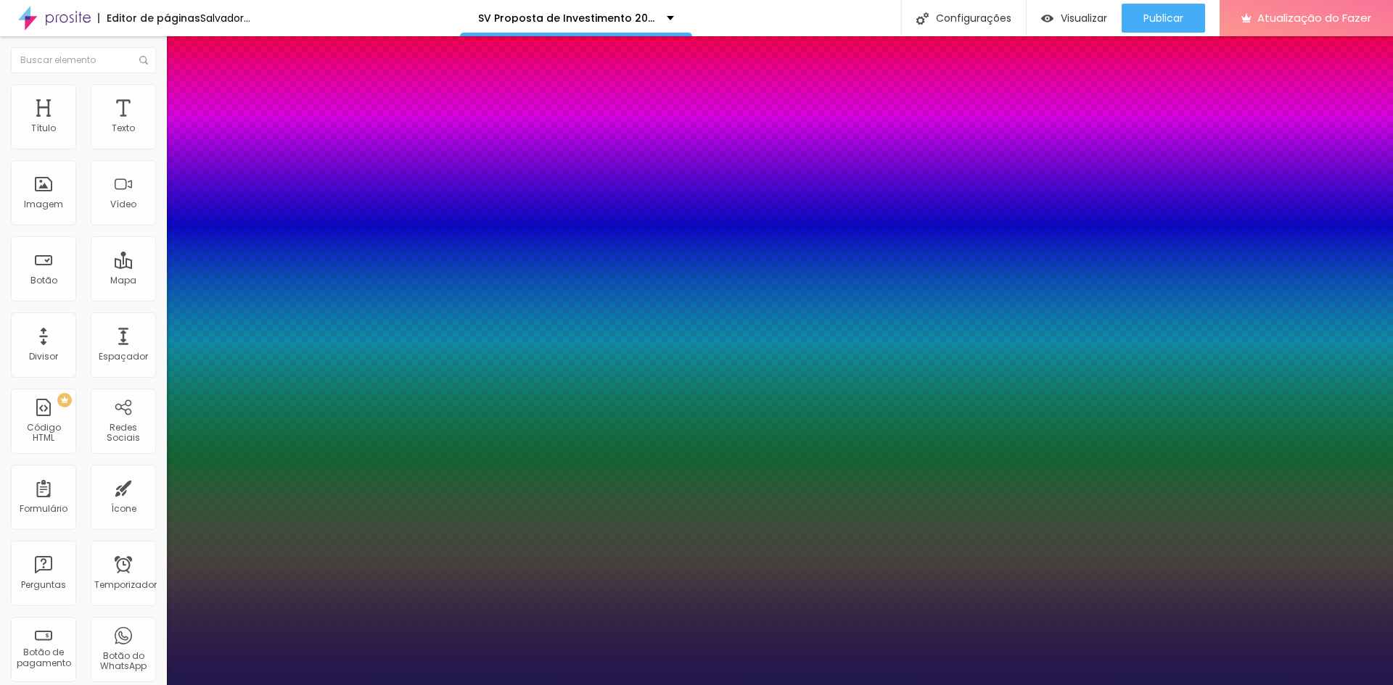
type input "1"
click at [688, 685] on div at bounding box center [696, 685] width 1393 height 0
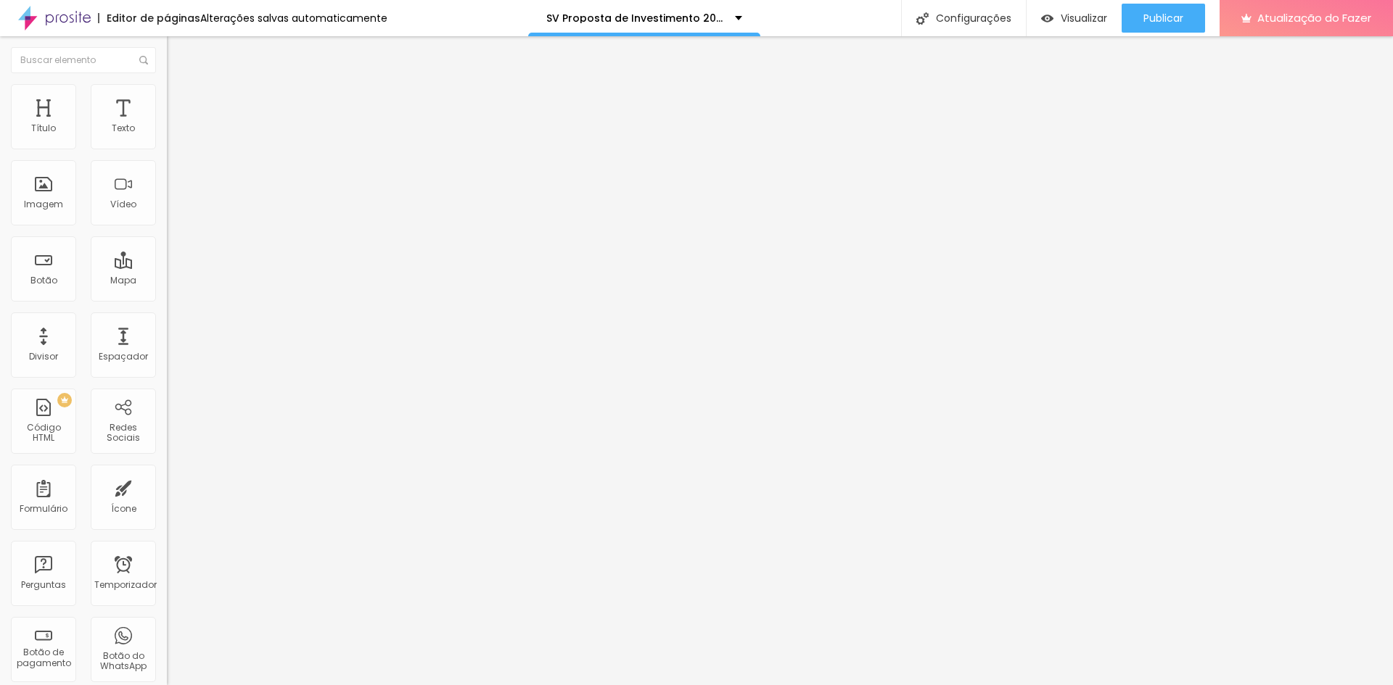
click at [180, 98] on font "Avançado" at bounding box center [204, 94] width 48 height 12
click at [167, 83] on img at bounding box center [173, 76] width 13 height 13
click at [167, 139] on button "button" at bounding box center [177, 131] width 20 height 15
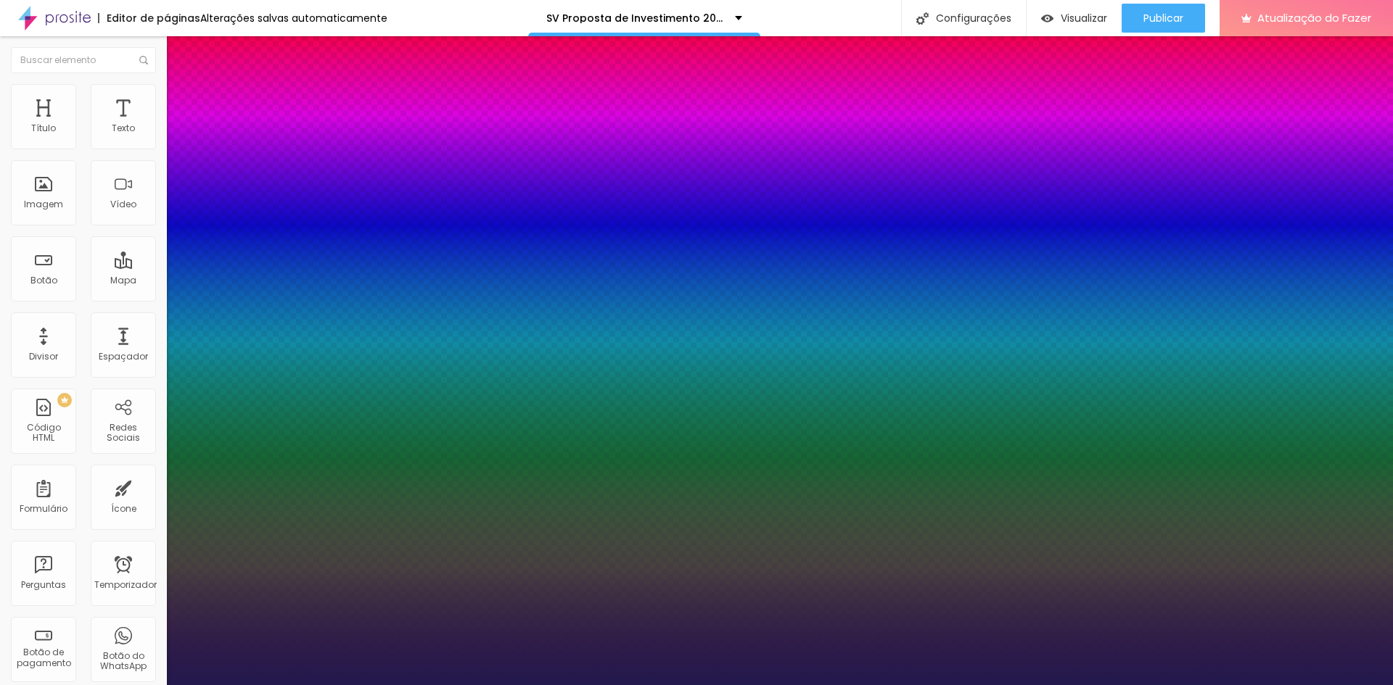
type input "1"
drag, startPoint x: 325, startPoint y: 247, endPoint x: 314, endPoint y: 248, distance: 11.0
type input "8"
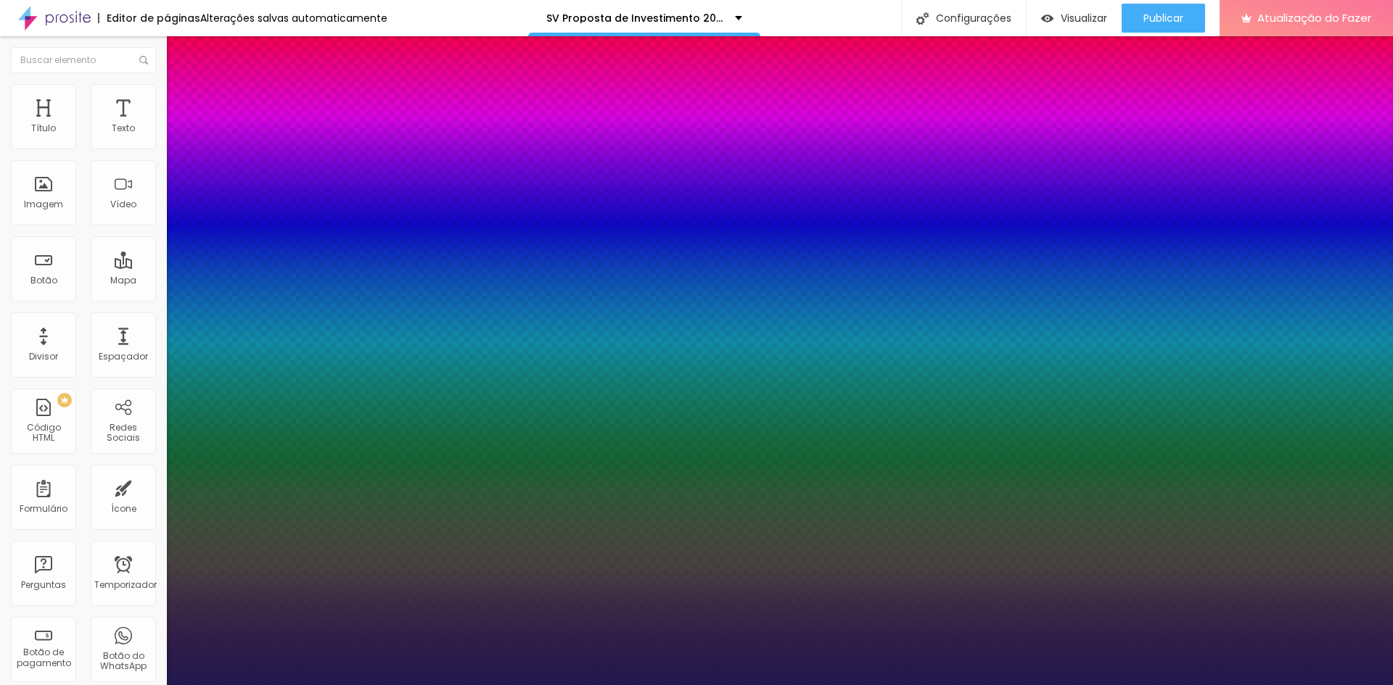
type input "4"
type input "1"
type input "45"
type input "1"
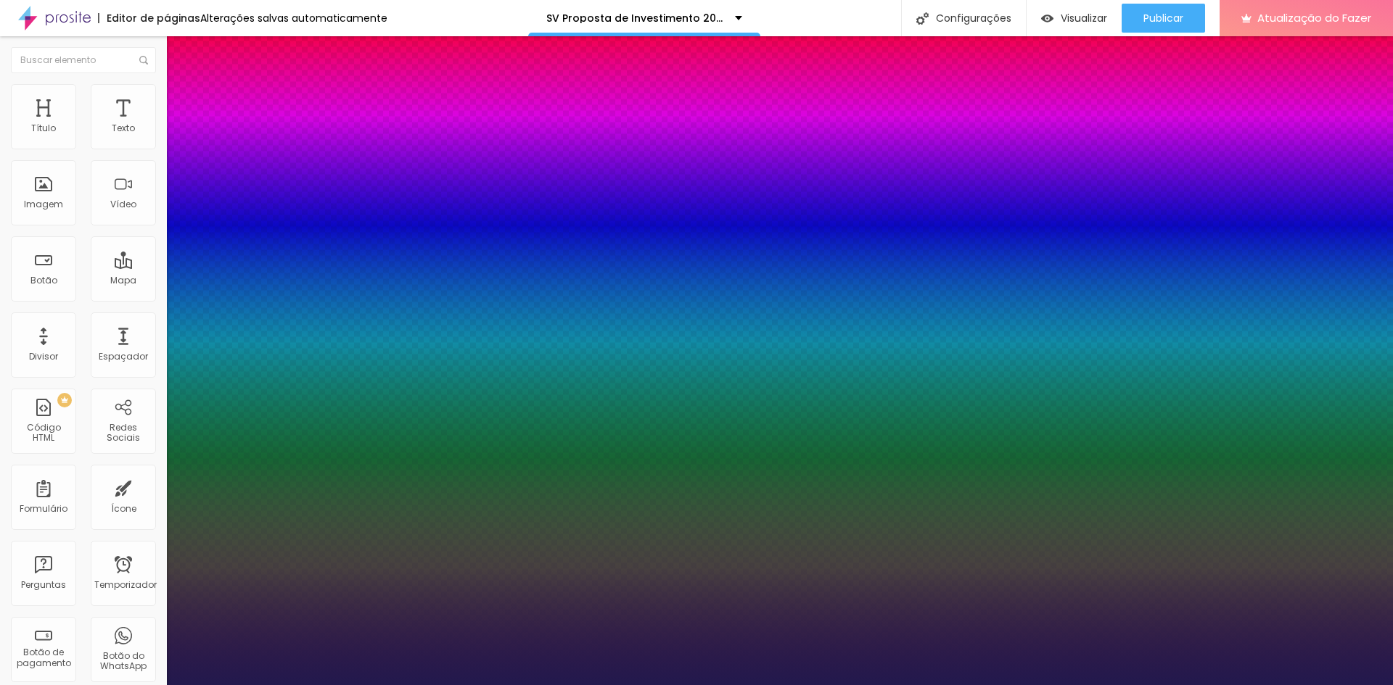
type input "45"
select select "Actor-Regular"
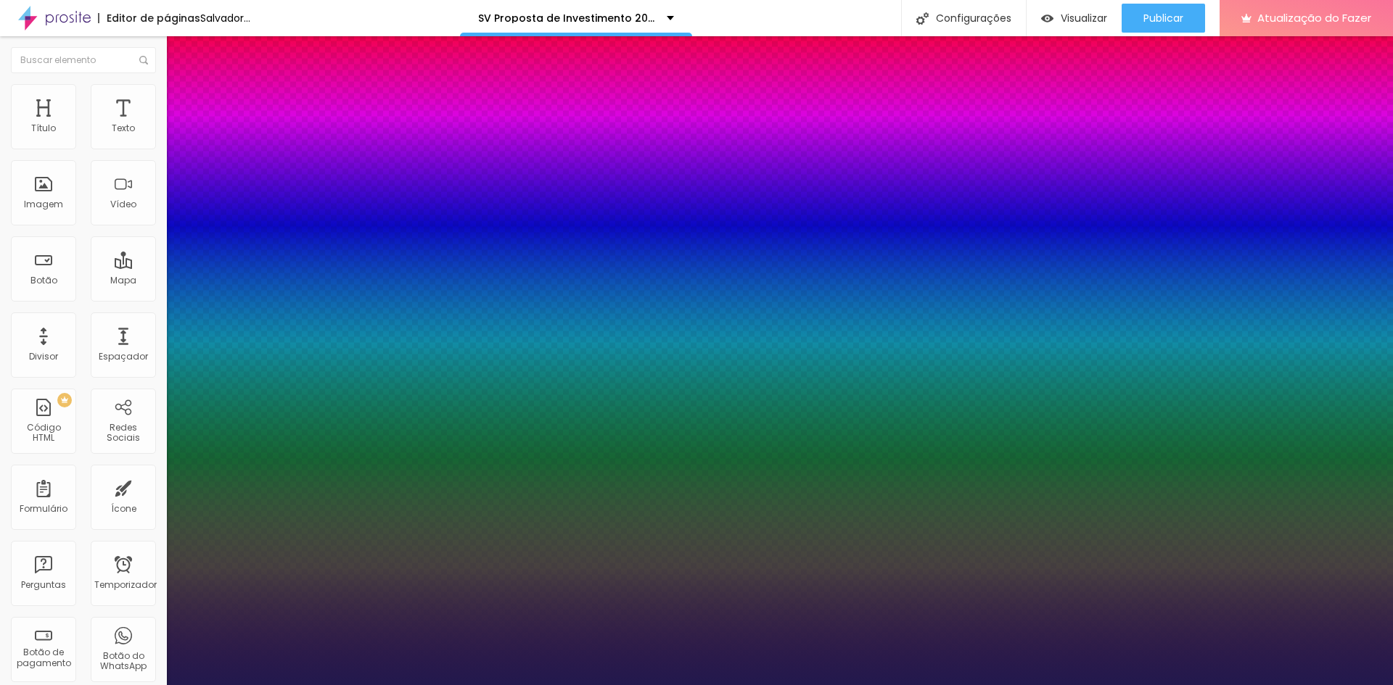
type input "1"
select select "[PERSON_NAME]"
type input "1"
select select "Allan-Regular"
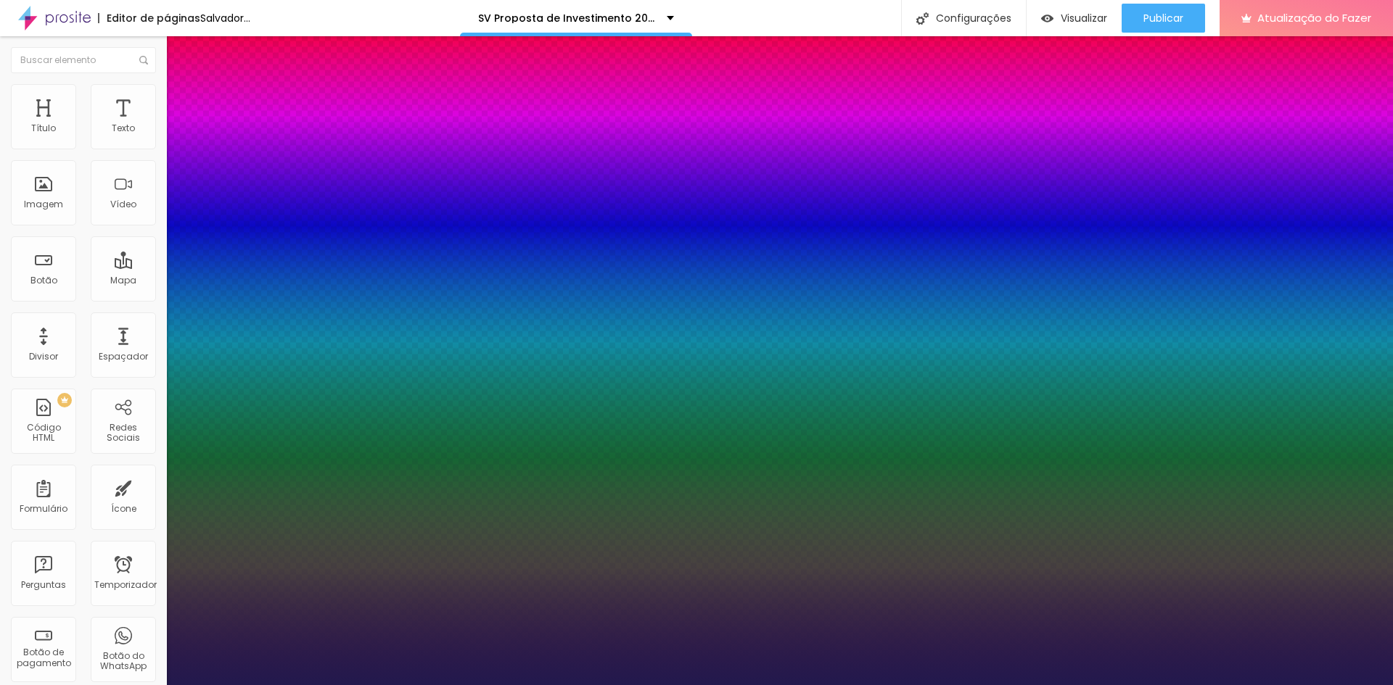
type input "1"
select select "Amaranth"
type input "1"
select select "AmaticaSC"
type input "1"
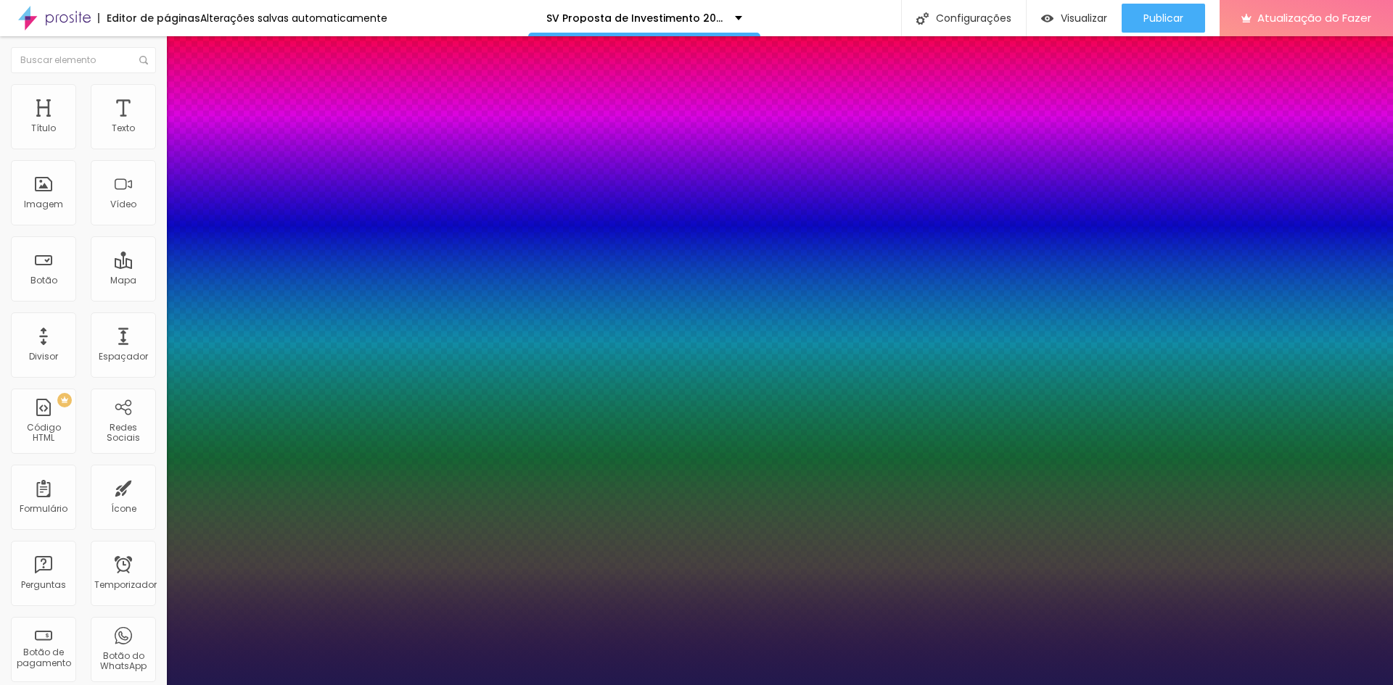
select select "Amaranth"
type input "1"
select select "Allan-Regular"
type input "1"
select select "[PERSON_NAME]"
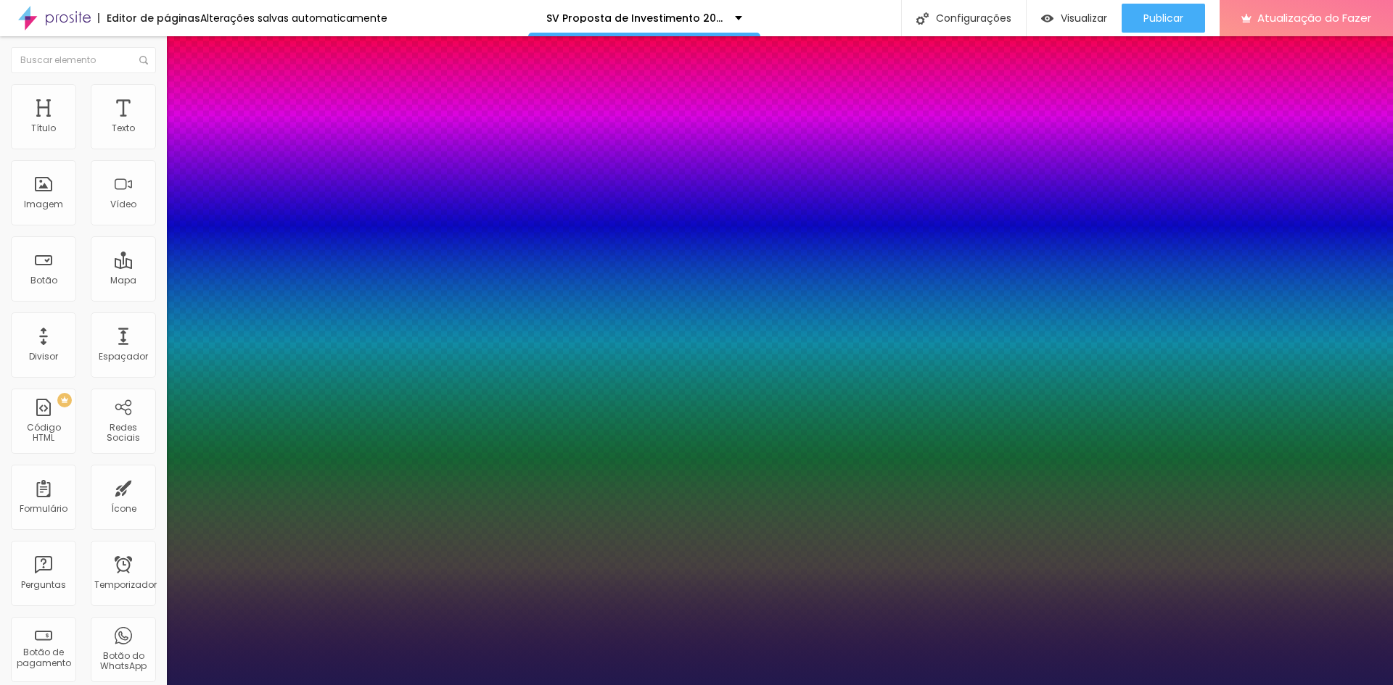
type input "1"
select select "Alice"
type input "1"
select select "AlegreyaBlack"
type input "1"
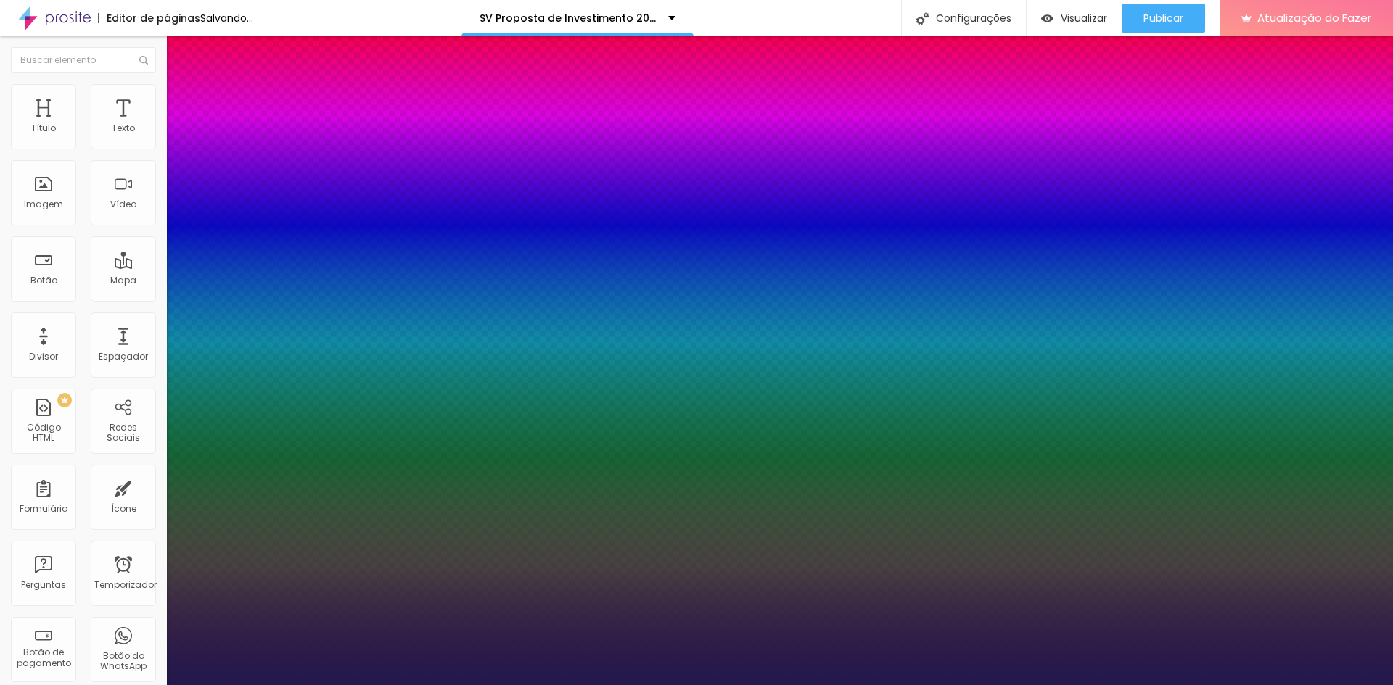
select select "Alegreya"
type input "1"
select select "Actor-Regular"
type input "1"
select select "AbrilFatface-Regular"
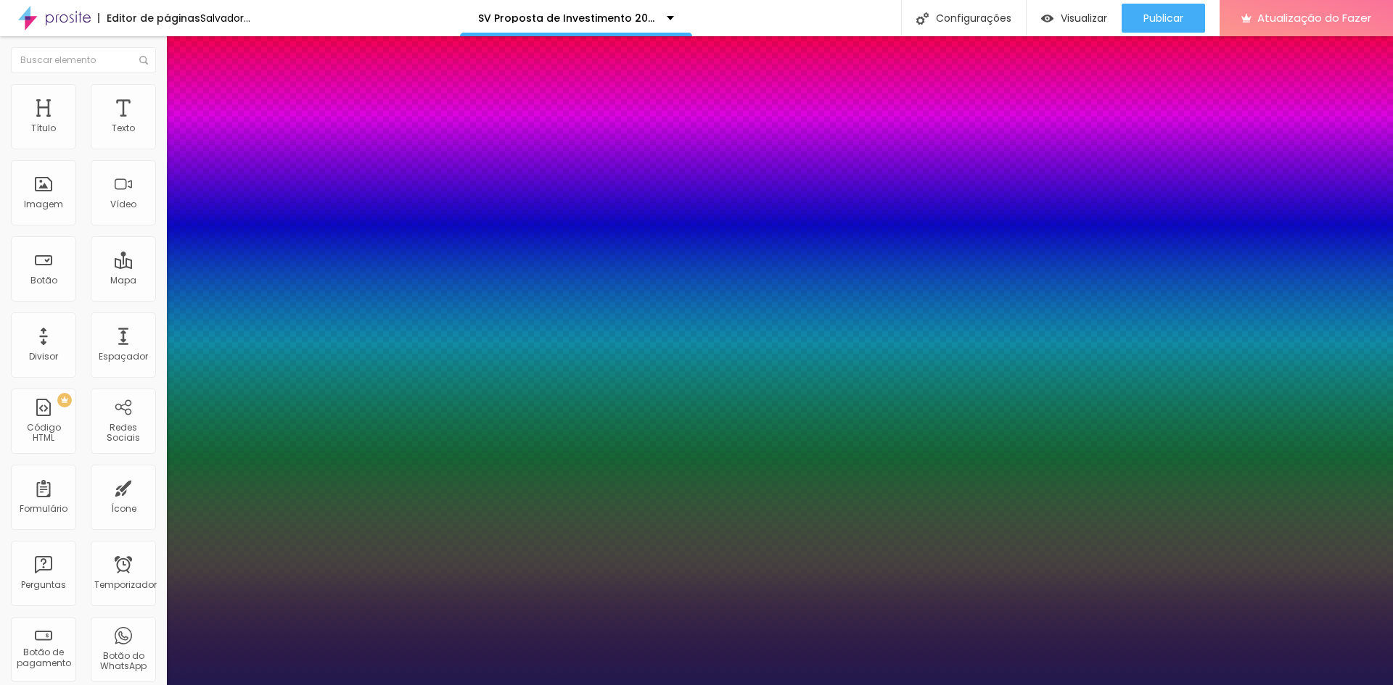
type input "1"
click at [1033, 685] on div at bounding box center [696, 685] width 1393 height 0
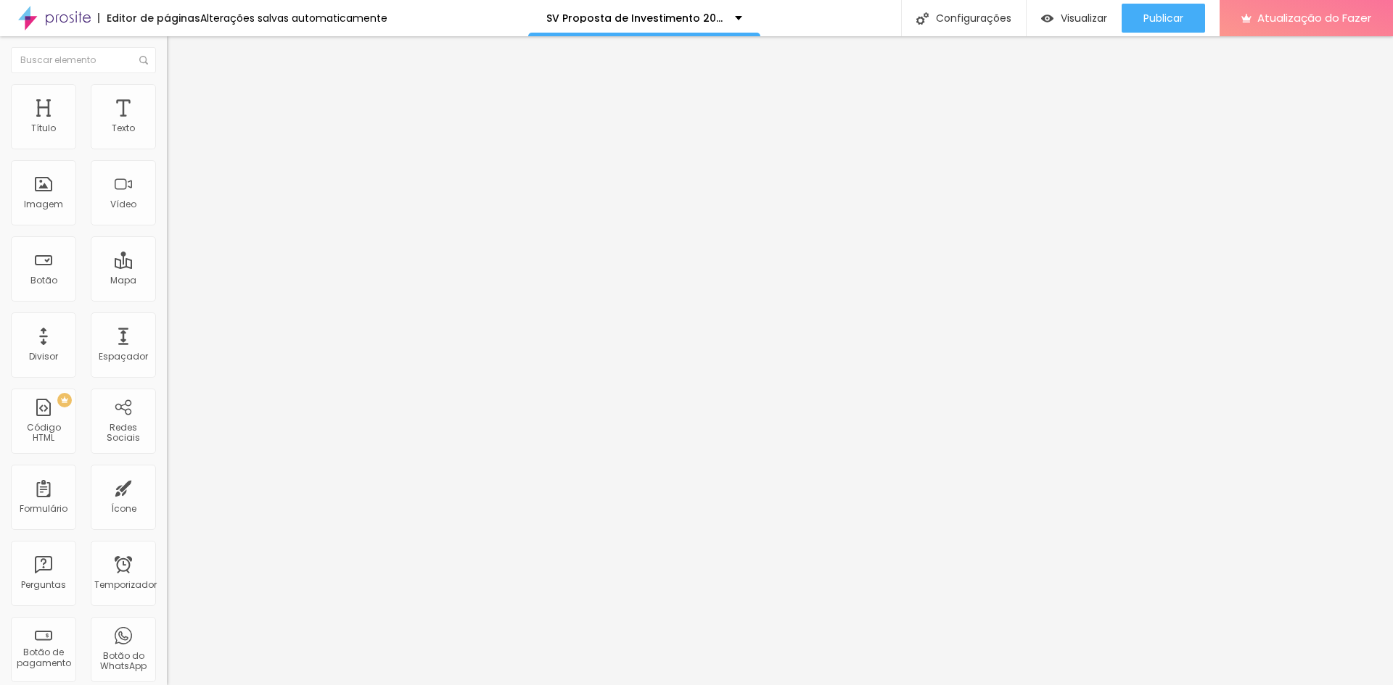
click at [167, 139] on button "button" at bounding box center [177, 131] width 20 height 15
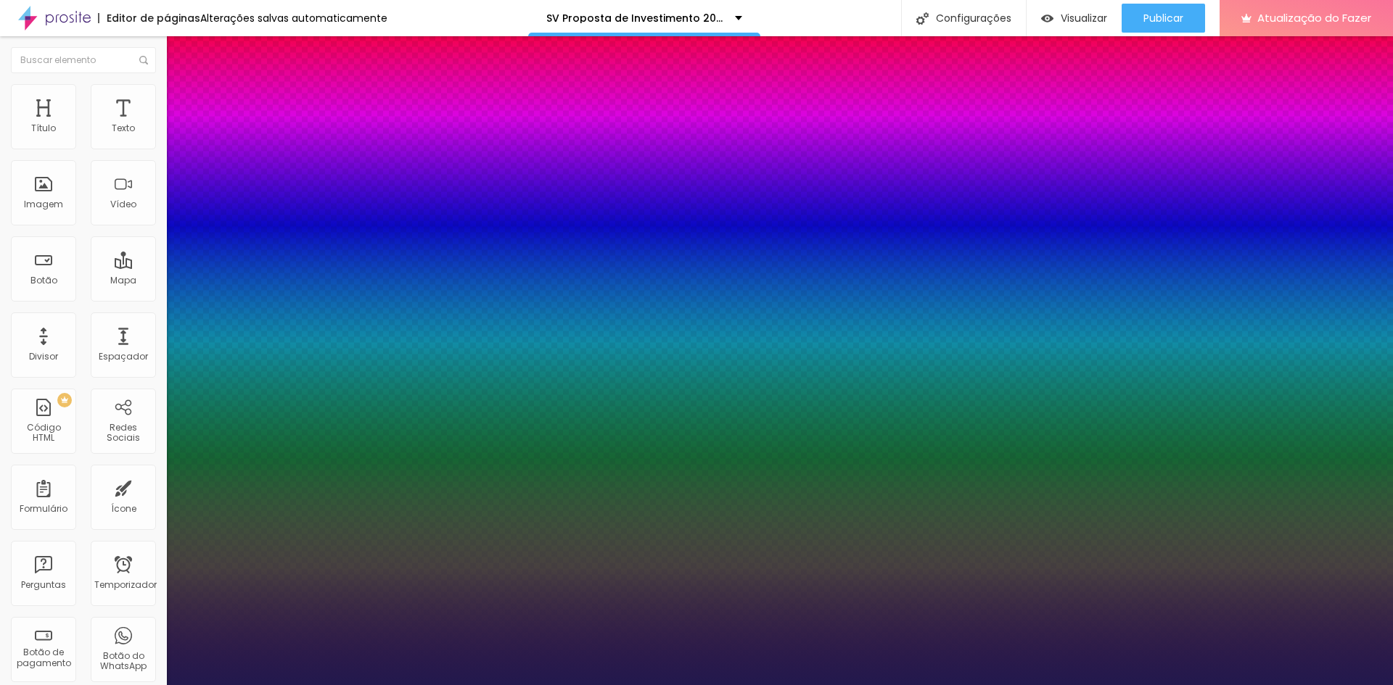
type input "1"
drag, startPoint x: 320, startPoint y: 247, endPoint x: 353, endPoint y: 248, distance: 33.4
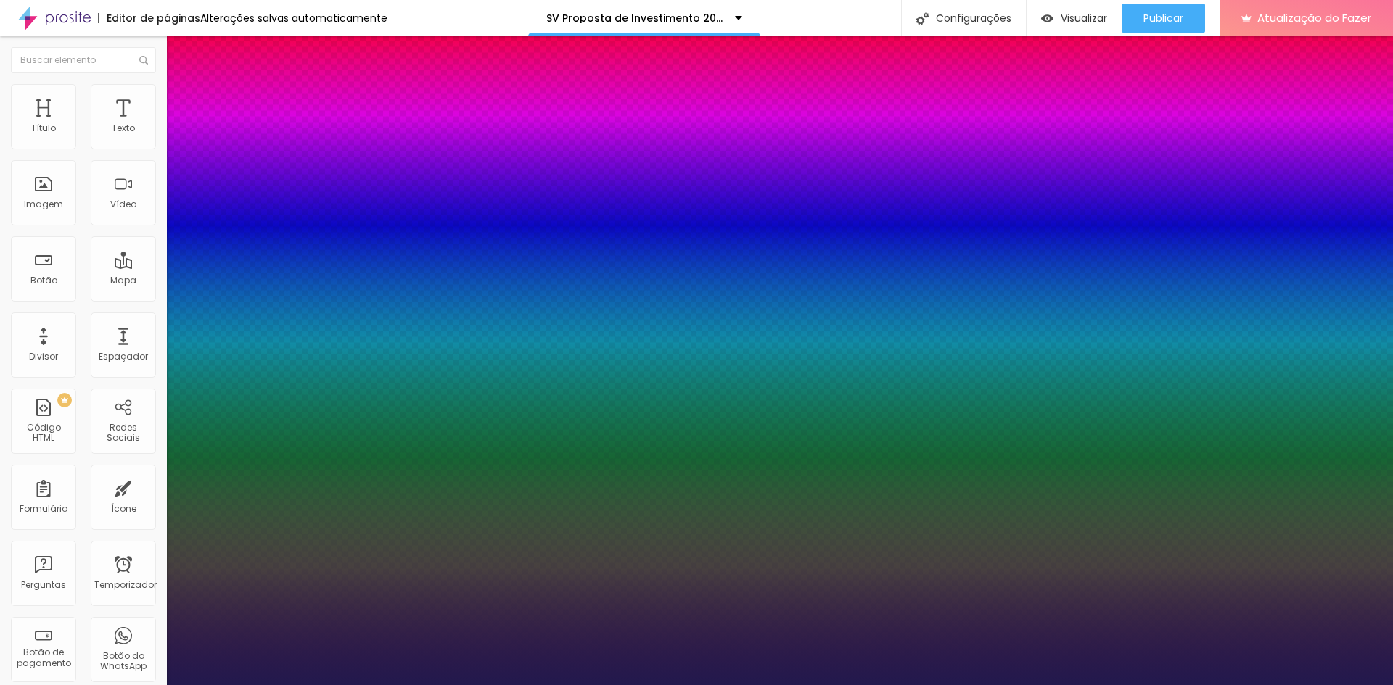
type input "8"
type input "3"
type input "1"
type input "30"
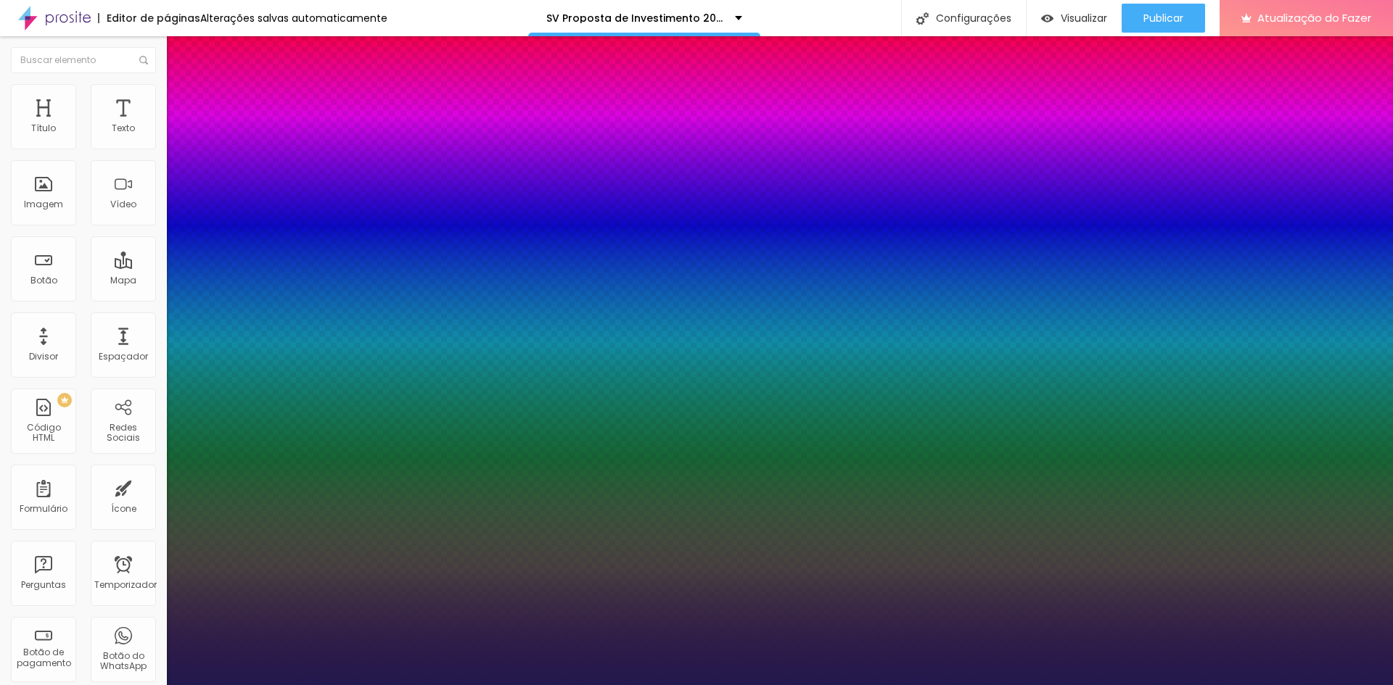
type input "1"
type input "30"
click at [514, 685] on div at bounding box center [696, 685] width 1393 height 0
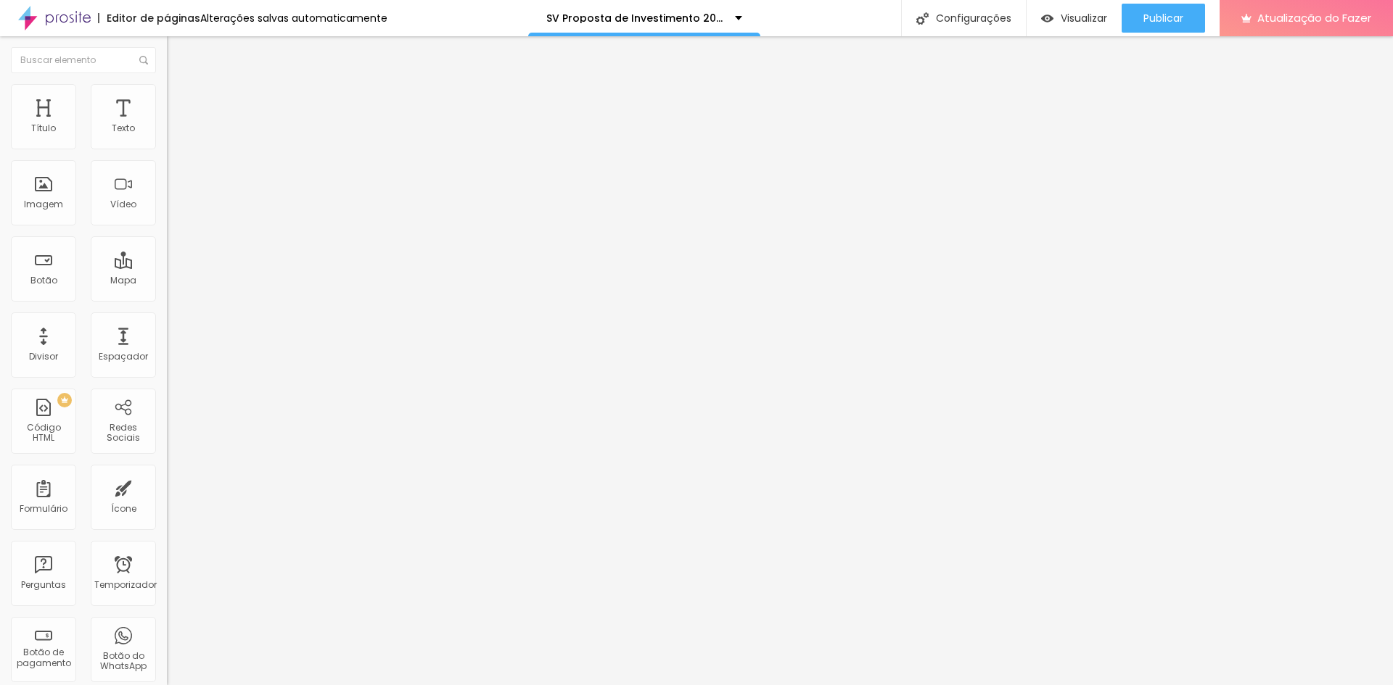
click at [180, 100] on font "Avançado" at bounding box center [204, 94] width 48 height 12
click at [167, 82] on img at bounding box center [173, 76] width 13 height 13
click at [167, 215] on button "button" at bounding box center [177, 206] width 20 height 15
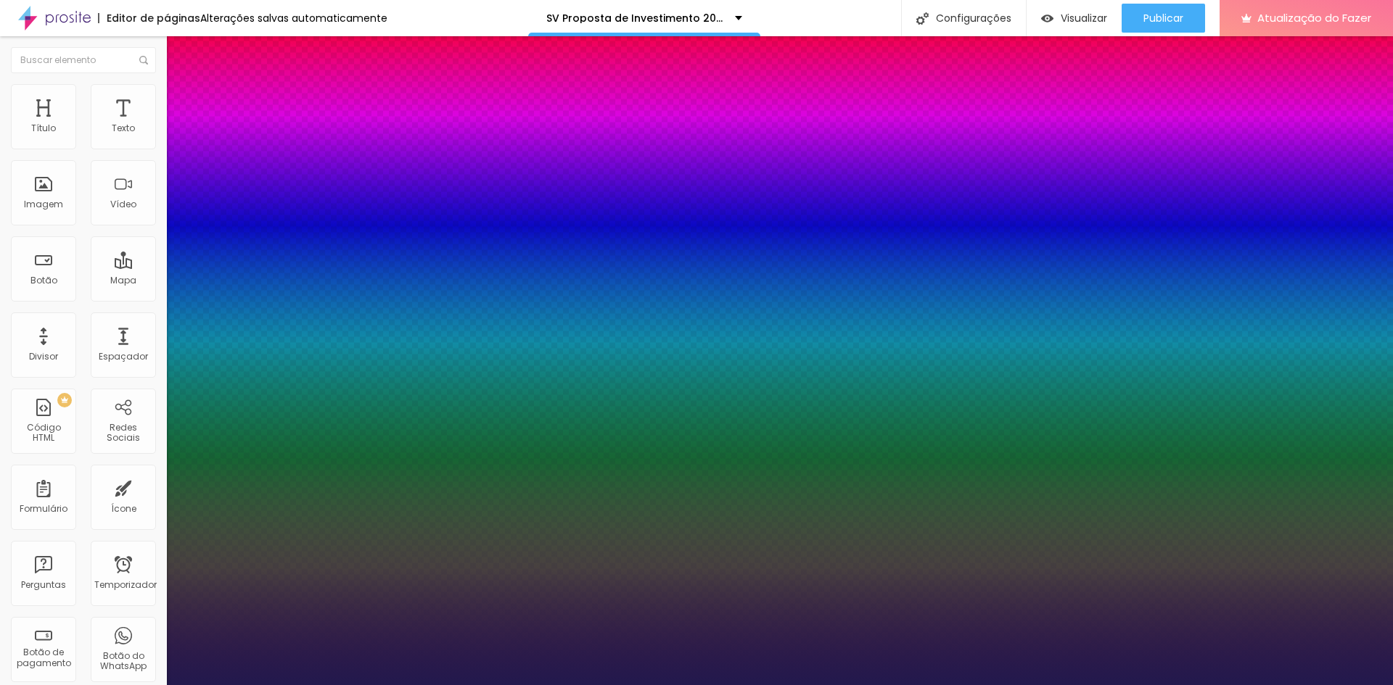
type input "1"
drag, startPoint x: 315, startPoint y: 412, endPoint x: 339, endPoint y: 413, distance: 23.9
type input "8"
type input "3"
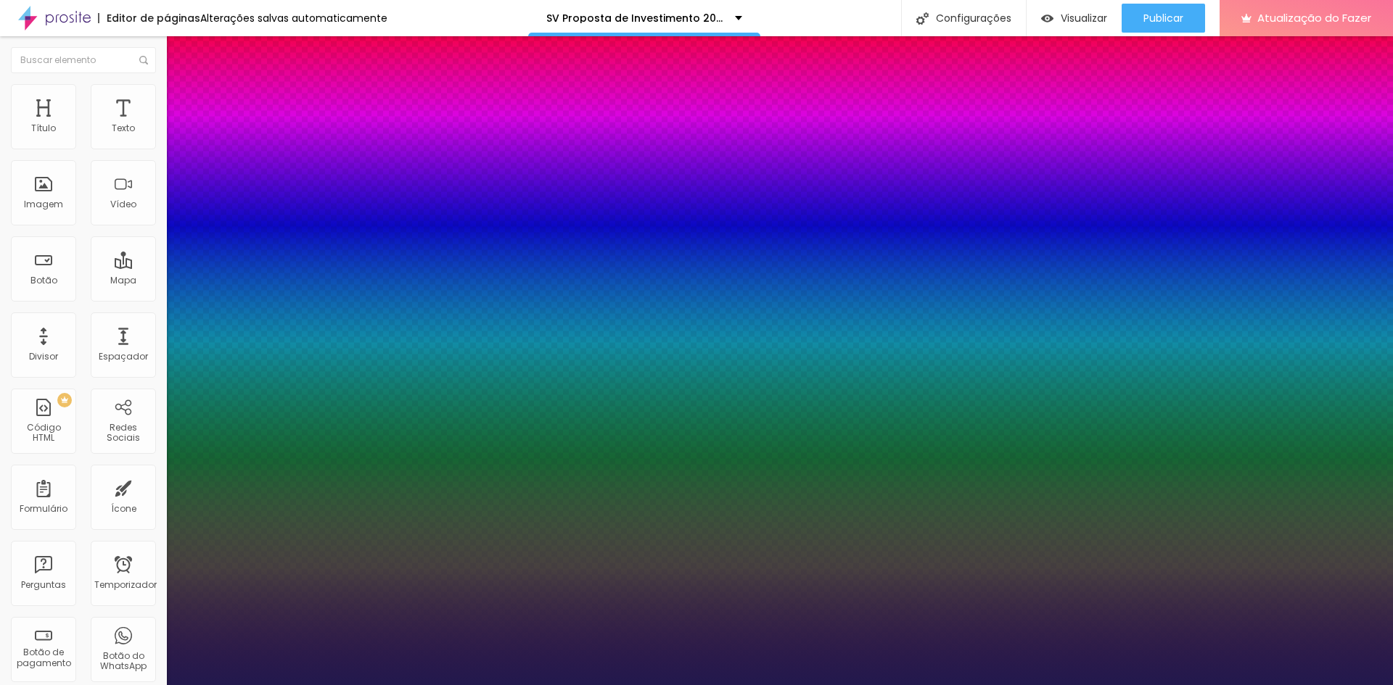
type input "1"
type input "30"
type input "1"
type input "30"
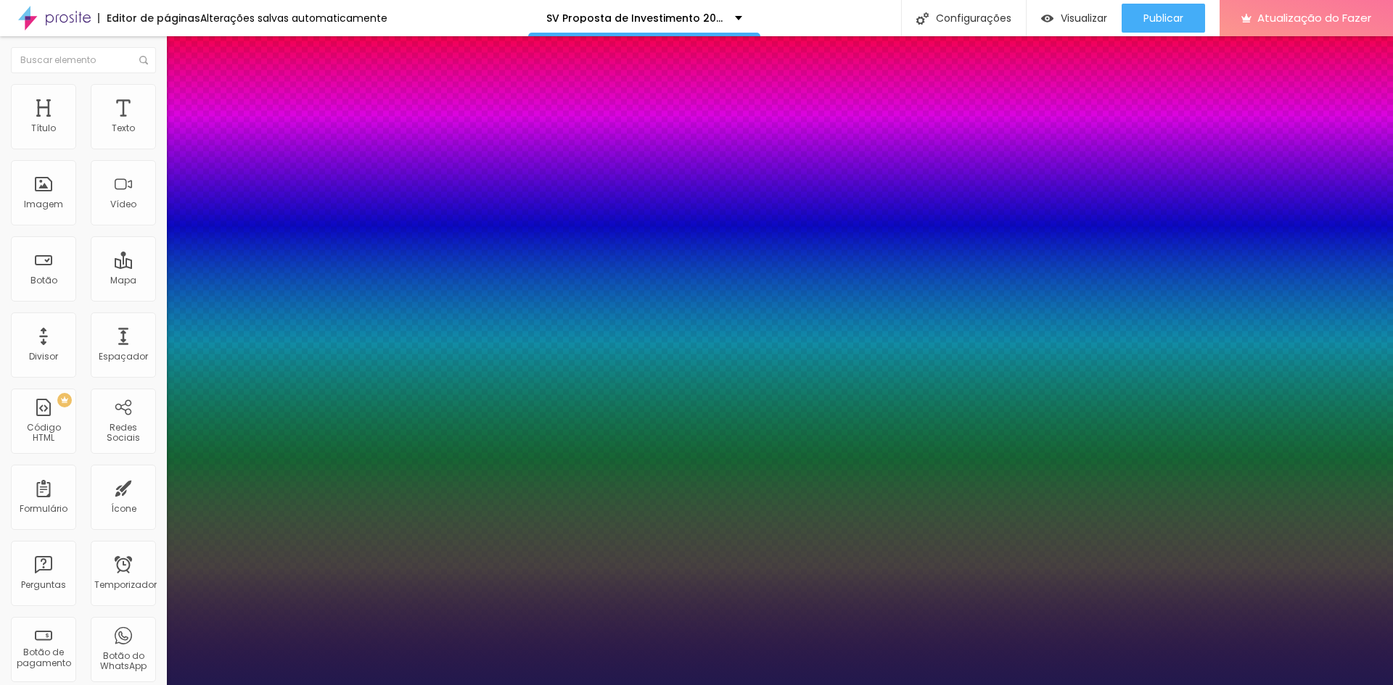
click at [540, 685] on div at bounding box center [696, 685] width 1393 height 0
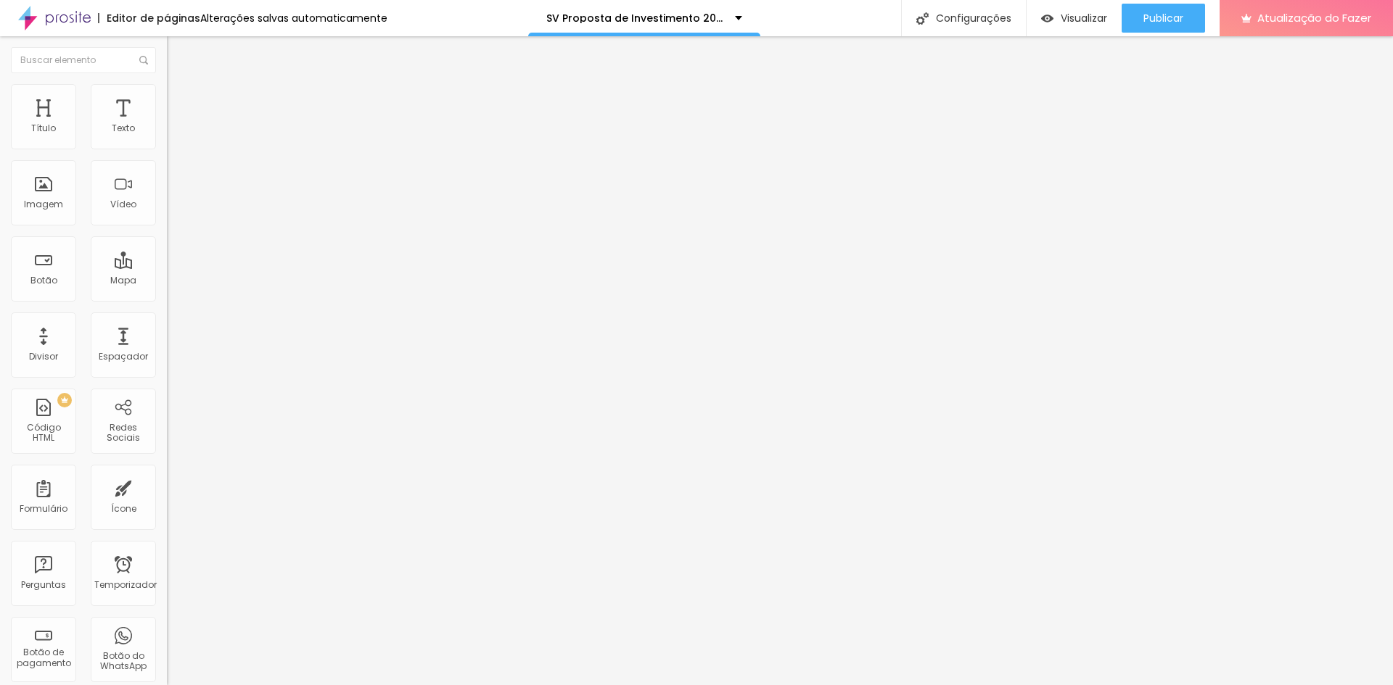
click at [178, 55] on img "button" at bounding box center [184, 53] width 12 height 12
click at [167, 139] on button "button" at bounding box center [177, 131] width 20 height 15
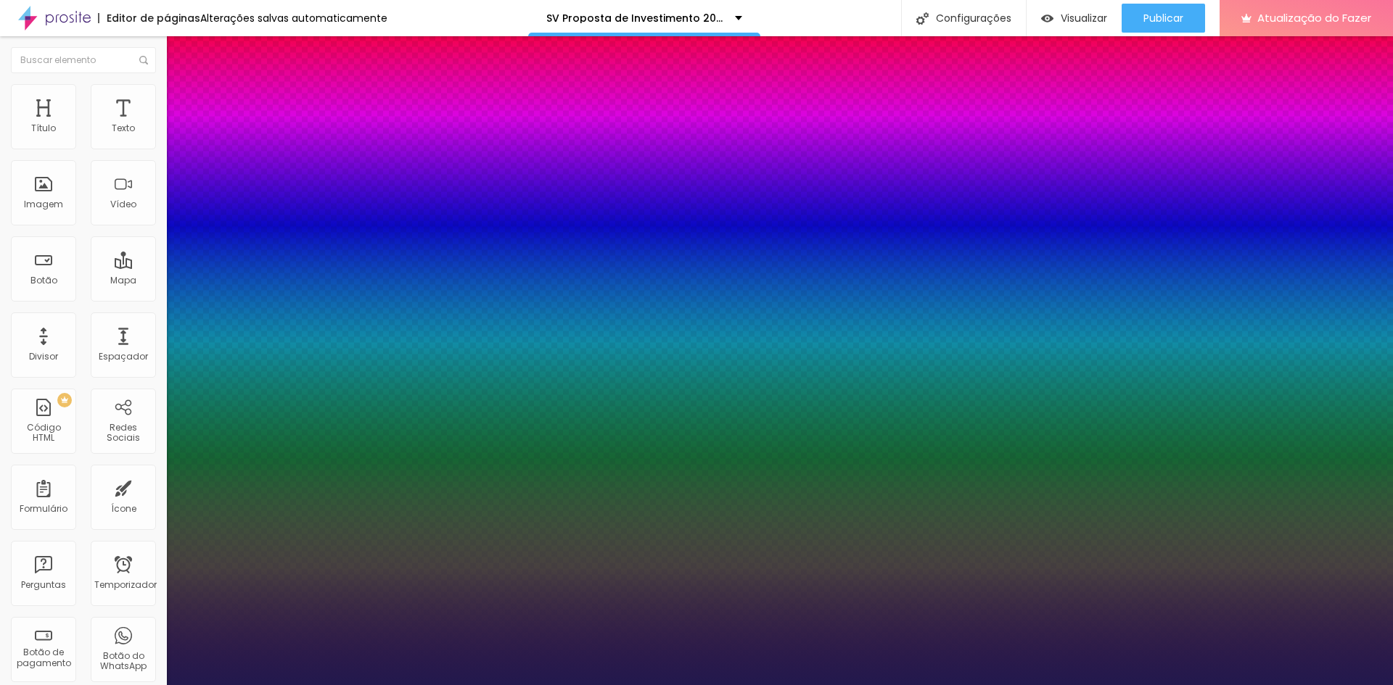
type input "1"
drag, startPoint x: 315, startPoint y: 247, endPoint x: 340, endPoint y: 247, distance: 25.4
type input "8"
type input "2"
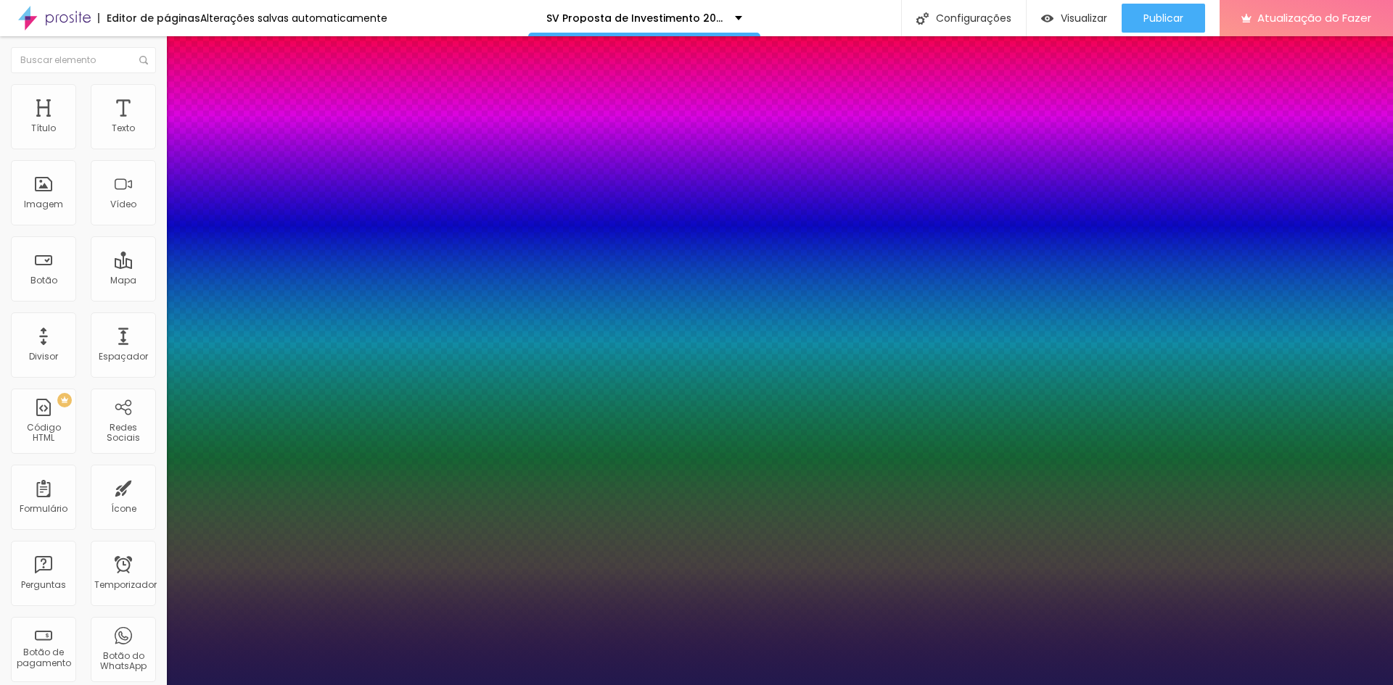
type input "1"
type input "25"
type input "1"
type input "8"
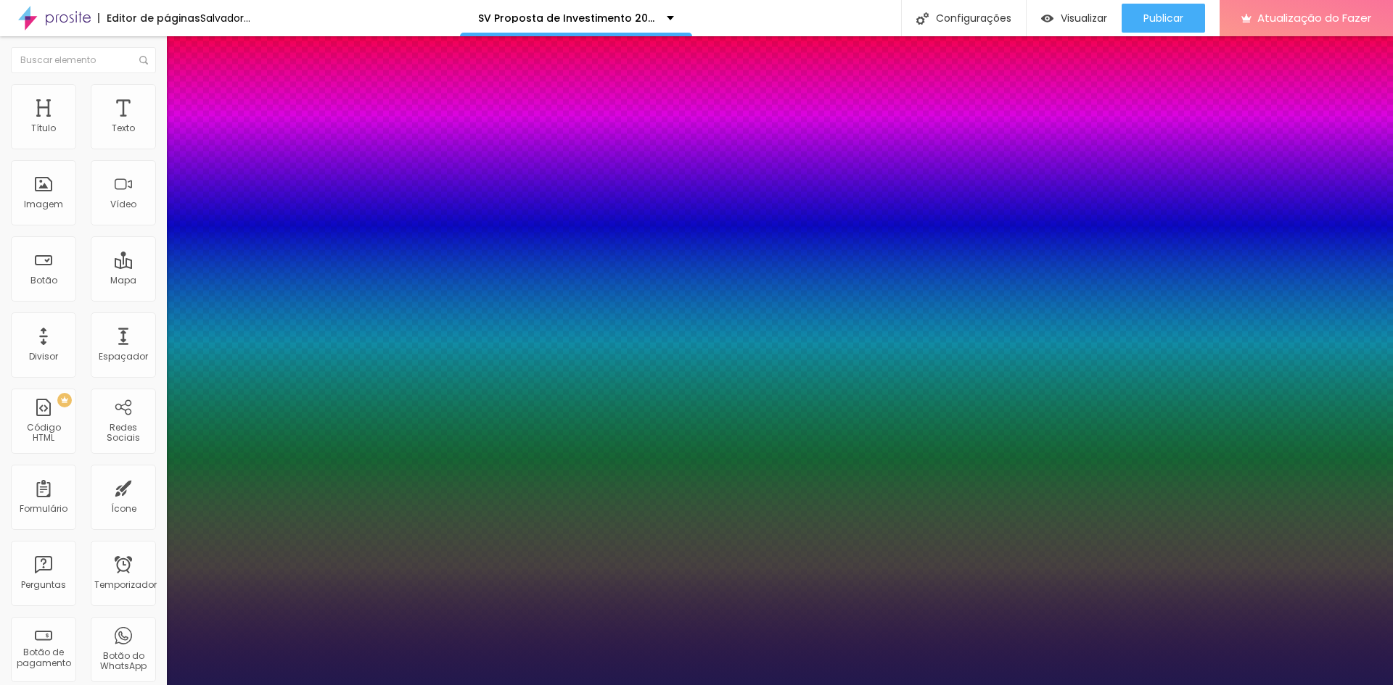
type input "2"
type input "1"
type input "20"
type input "1"
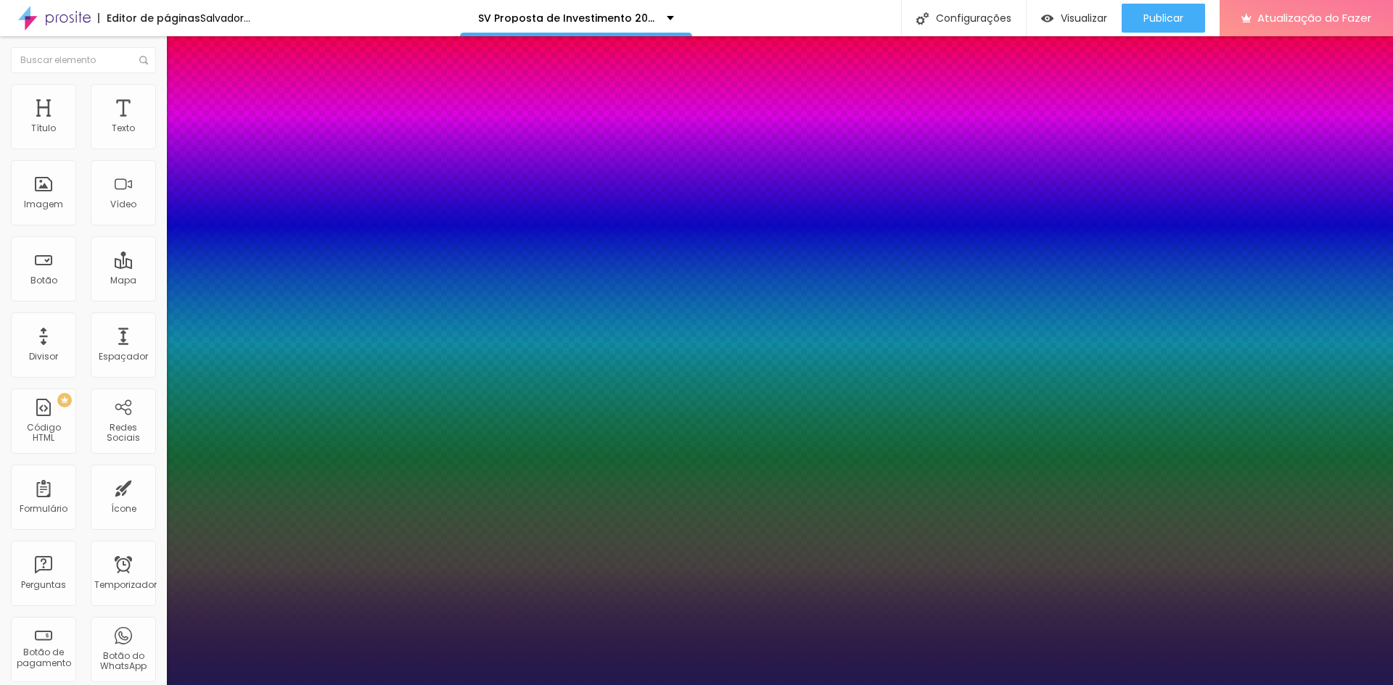
type input "20"
click at [691, 685] on div at bounding box center [696, 685] width 1393 height 0
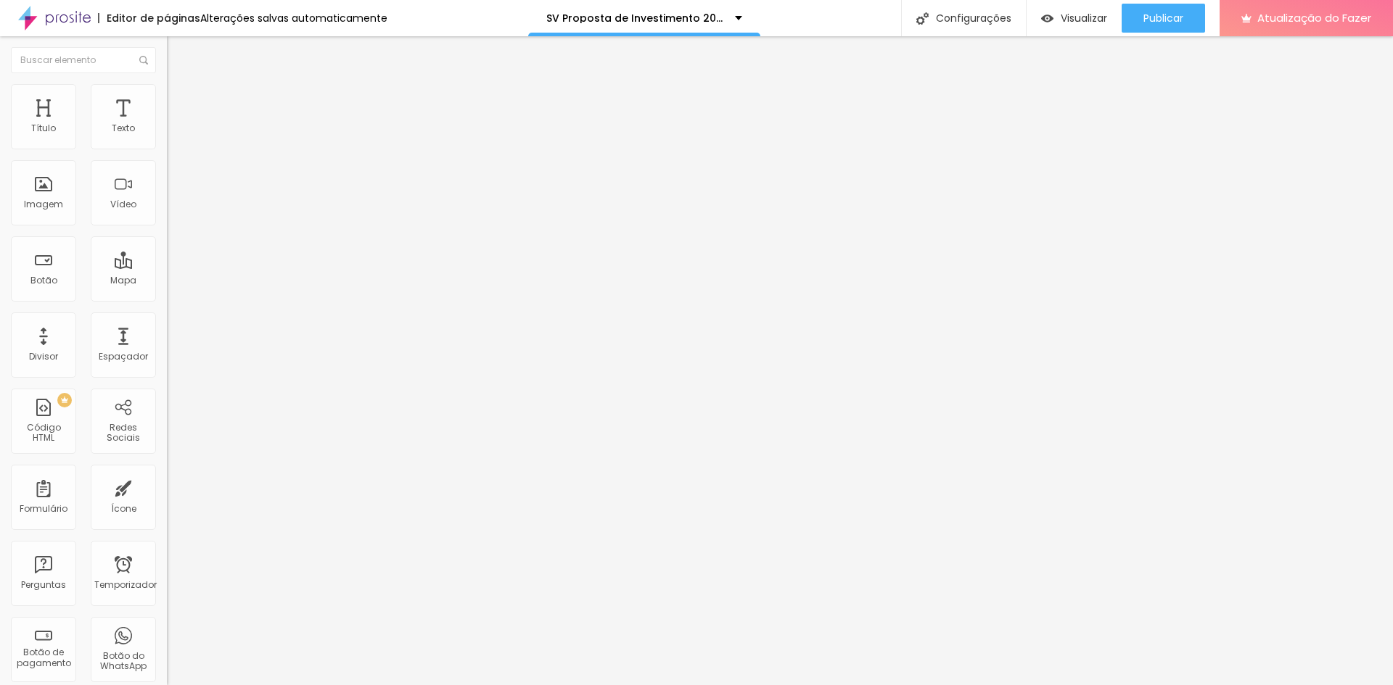
drag, startPoint x: 139, startPoint y: 142, endPoint x: 161, endPoint y: 143, distance: 21.8
click at [167, 143] on div "22 Tamanho do texto 0 Espaço entre letras 1.3 Altura da linha 0 Espaço entre pa…" at bounding box center [250, 509] width 167 height 821
type input "8"
click at [180, 100] on font "Avançado" at bounding box center [204, 94] width 48 height 12
click at [180, 86] on font "Estilo" at bounding box center [191, 79] width 22 height 12
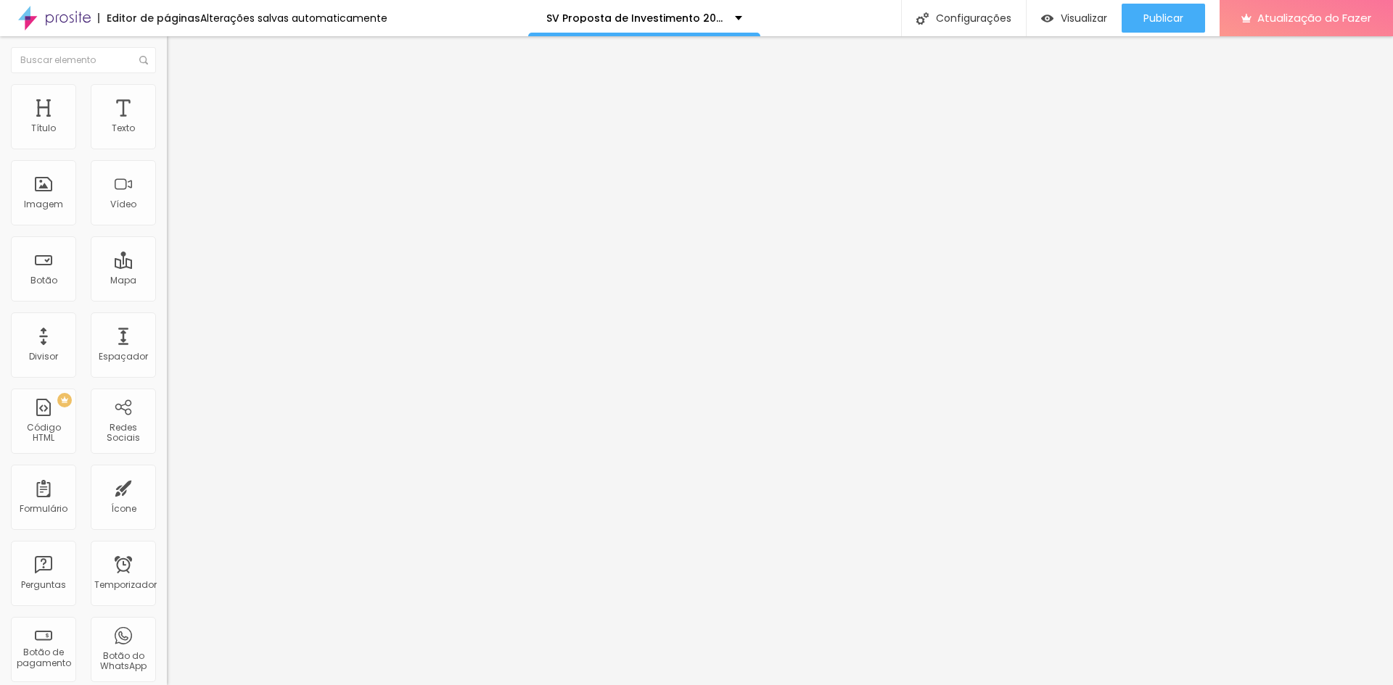
click at [167, 96] on li "Avançado" at bounding box center [250, 91] width 167 height 15
click at [167, 84] on li "Estilo" at bounding box center [250, 77] width 167 height 15
click at [167, 139] on button "button" at bounding box center [177, 131] width 20 height 15
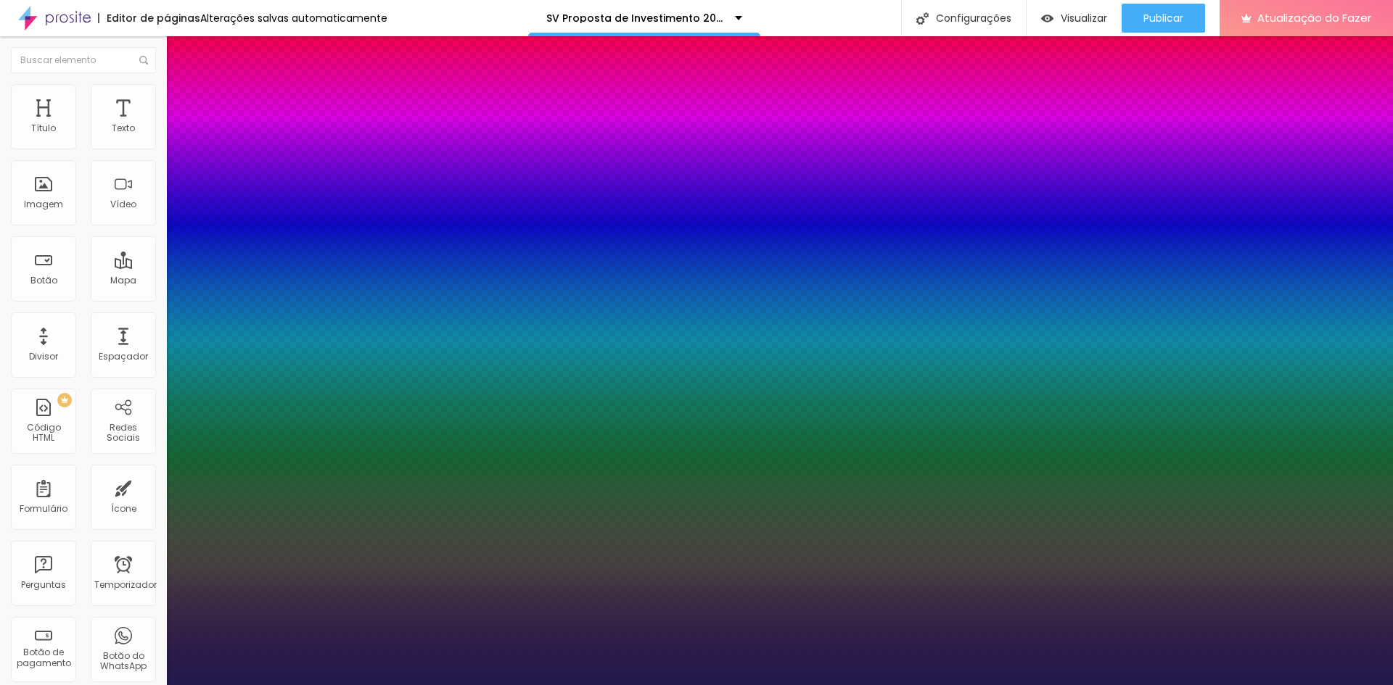
drag, startPoint x: 318, startPoint y: 252, endPoint x: 337, endPoint y: 252, distance: 18.9
click at [851, 685] on div at bounding box center [696, 685] width 1393 height 0
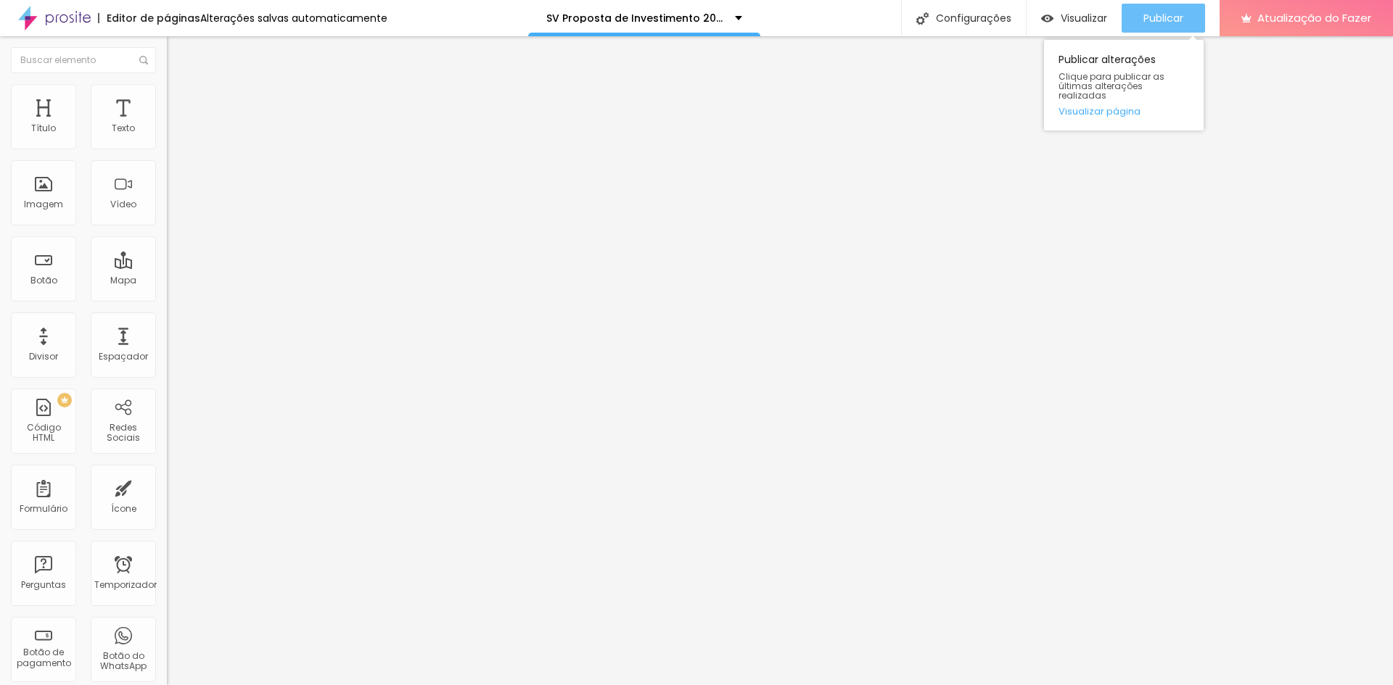
click at [1166, 18] on font "Publicar" at bounding box center [1163, 18] width 40 height 15
click at [1167, 16] on font "Publicar" at bounding box center [1163, 18] width 40 height 15
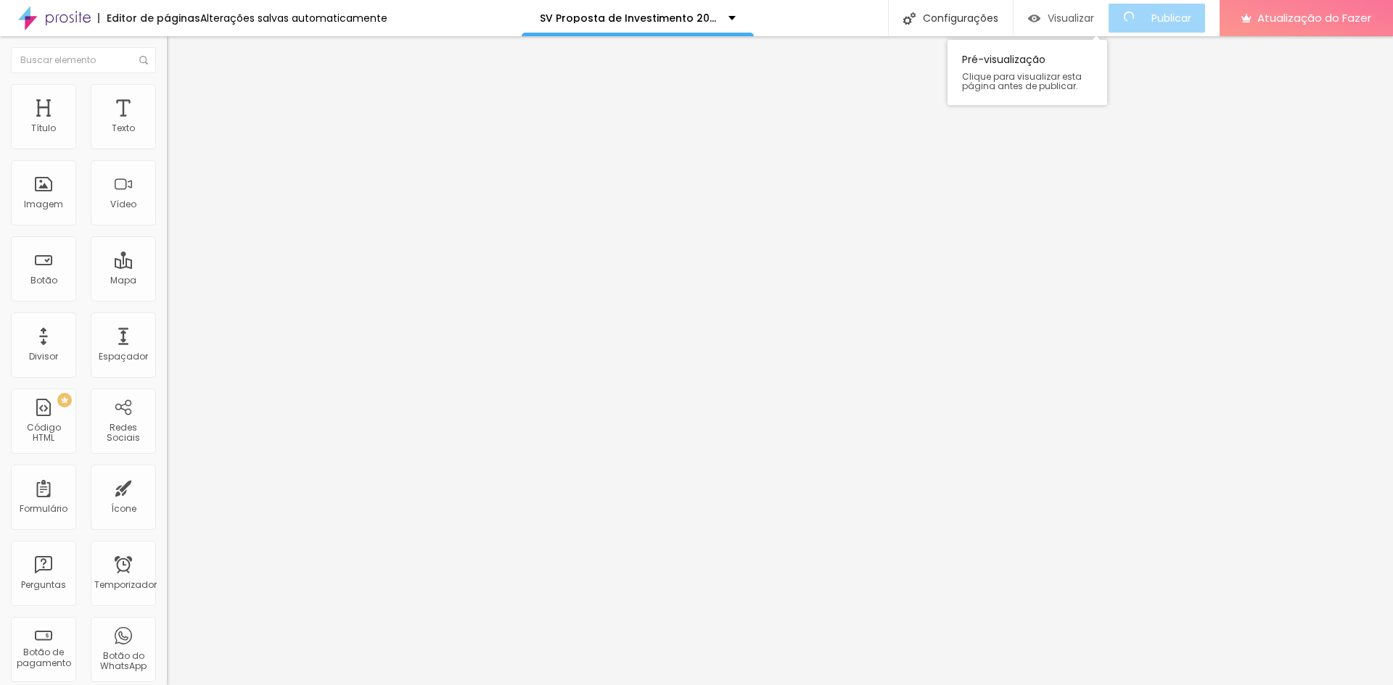
click at [1078, 17] on font "Visualizar" at bounding box center [1070, 18] width 46 height 15
click at [167, 267] on input "range" at bounding box center [214, 273] width 94 height 12
click at [167, 280] on input "21" at bounding box center [194, 287] width 54 height 15
click at [167, 677] on input "range" at bounding box center [214, 683] width 94 height 12
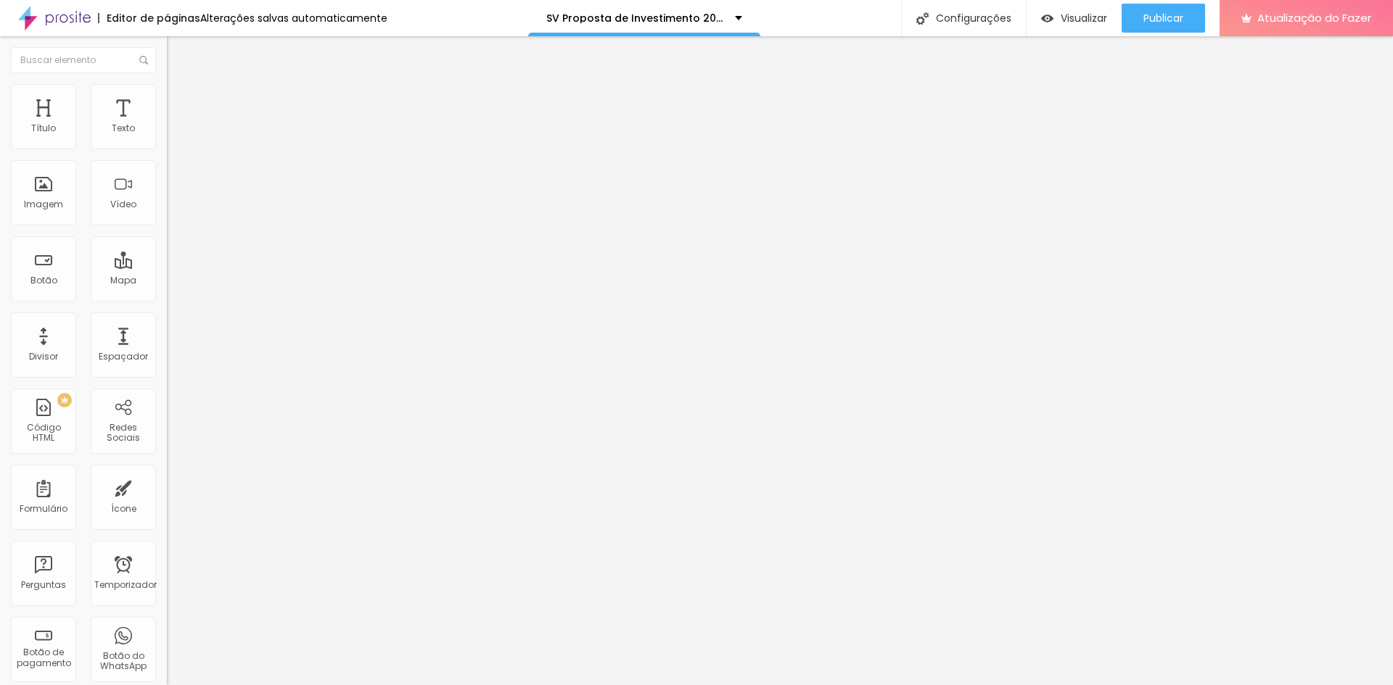
click at [167, 95] on li "Avançado" at bounding box center [250, 91] width 167 height 15
click at [167, 267] on input "range" at bounding box center [214, 273] width 94 height 12
click at [167, 280] on input "15" at bounding box center [198, 287] width 62 height 15
click at [178, 49] on img "button" at bounding box center [184, 53] width 12 height 12
click at [167, 88] on li "Avançado" at bounding box center [250, 91] width 167 height 15
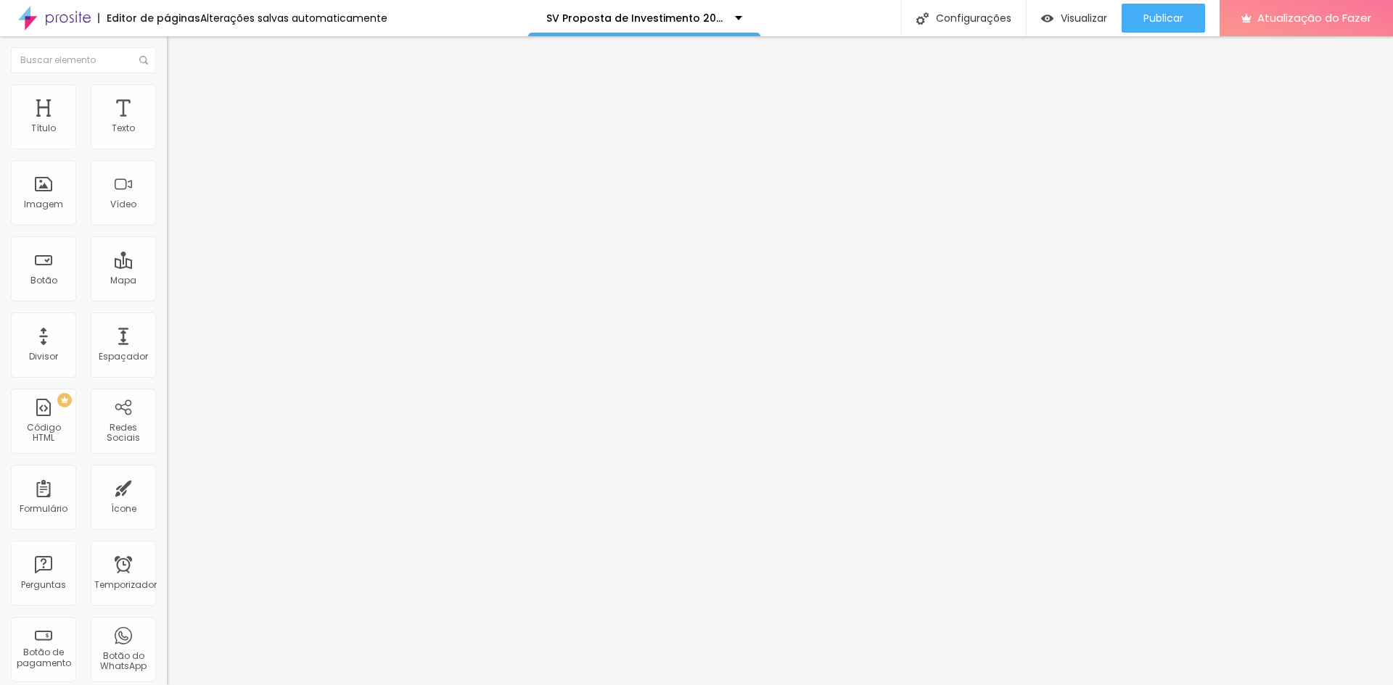
click at [167, 84] on li "Estilo" at bounding box center [250, 77] width 167 height 15
click at [180, 100] on font "Avançado" at bounding box center [204, 94] width 48 height 12
click at [180, 86] on font "Estilo" at bounding box center [191, 79] width 22 height 12
click at [178, 56] on img "button" at bounding box center [184, 53] width 12 height 12
click at [178, 51] on img "button" at bounding box center [184, 53] width 12 height 12
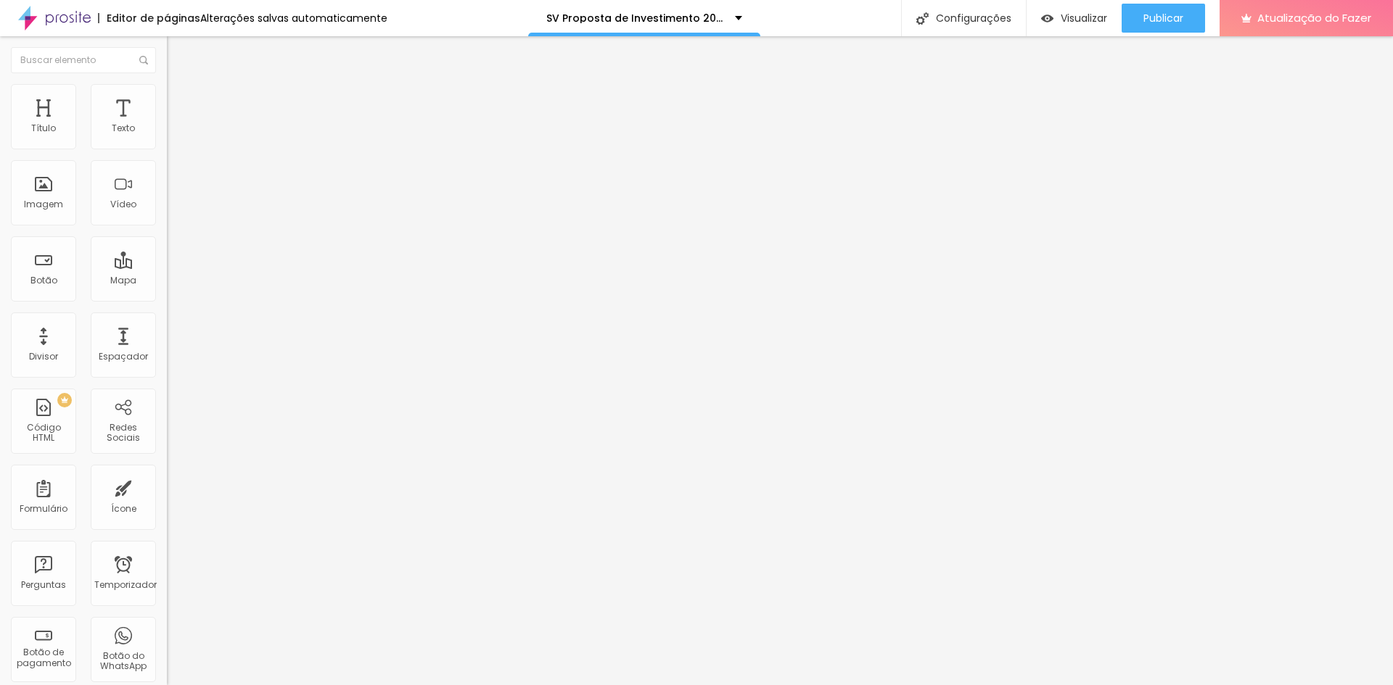
click at [178, 57] on div "Editar nulo" at bounding box center [215, 53] width 75 height 12
click at [112, 130] on font "Texto" at bounding box center [123, 128] width 23 height 12
click at [174, 133] on icon "button" at bounding box center [177, 131] width 6 height 6
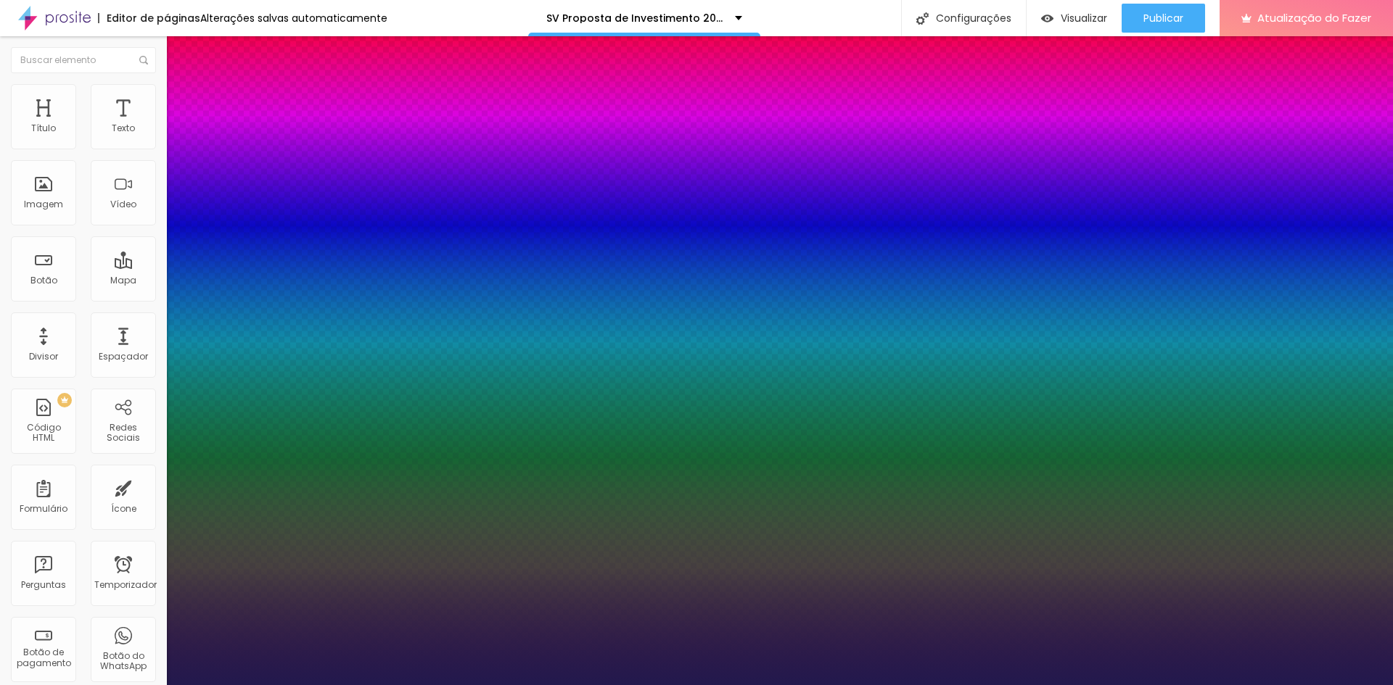
drag, startPoint x: 315, startPoint y: 246, endPoint x: 349, endPoint y: 246, distance: 34.1
click at [508, 685] on div at bounding box center [696, 685] width 1393 height 0
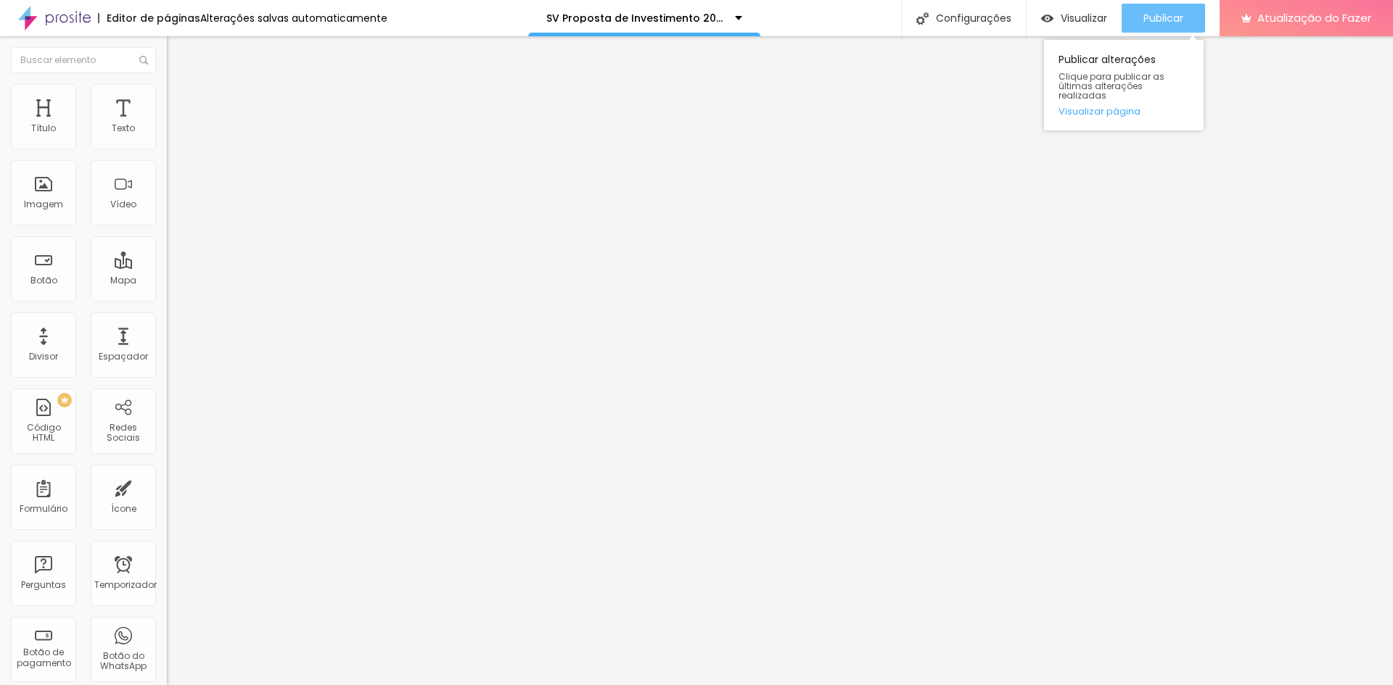
click at [1176, 22] on font "Publicar" at bounding box center [1163, 18] width 40 height 15
click at [178, 52] on img "button" at bounding box center [184, 53] width 12 height 12
click at [1162, 25] on font "Publicar" at bounding box center [1163, 18] width 40 height 15
click at [1179, 20] on font "Publicar" at bounding box center [1163, 18] width 40 height 15
